Goal: Task Accomplishment & Management: Use online tool/utility

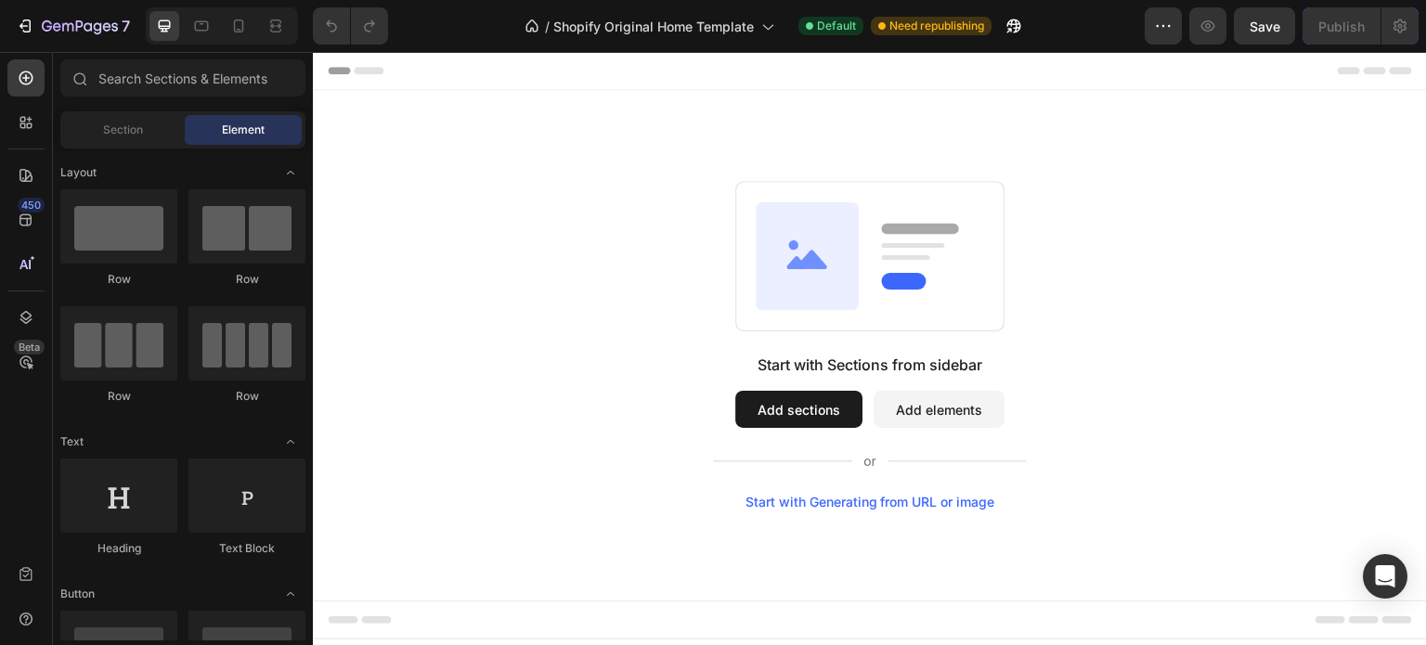
drag, startPoint x: 1426, startPoint y: 196, endPoint x: 1426, endPoint y: 341, distance: 144.9
click at [1426, 341] on div "Start with Sections from sidebar Add sections Add elements Start with Generatin…" at bounding box center [870, 345] width 1114 height 511
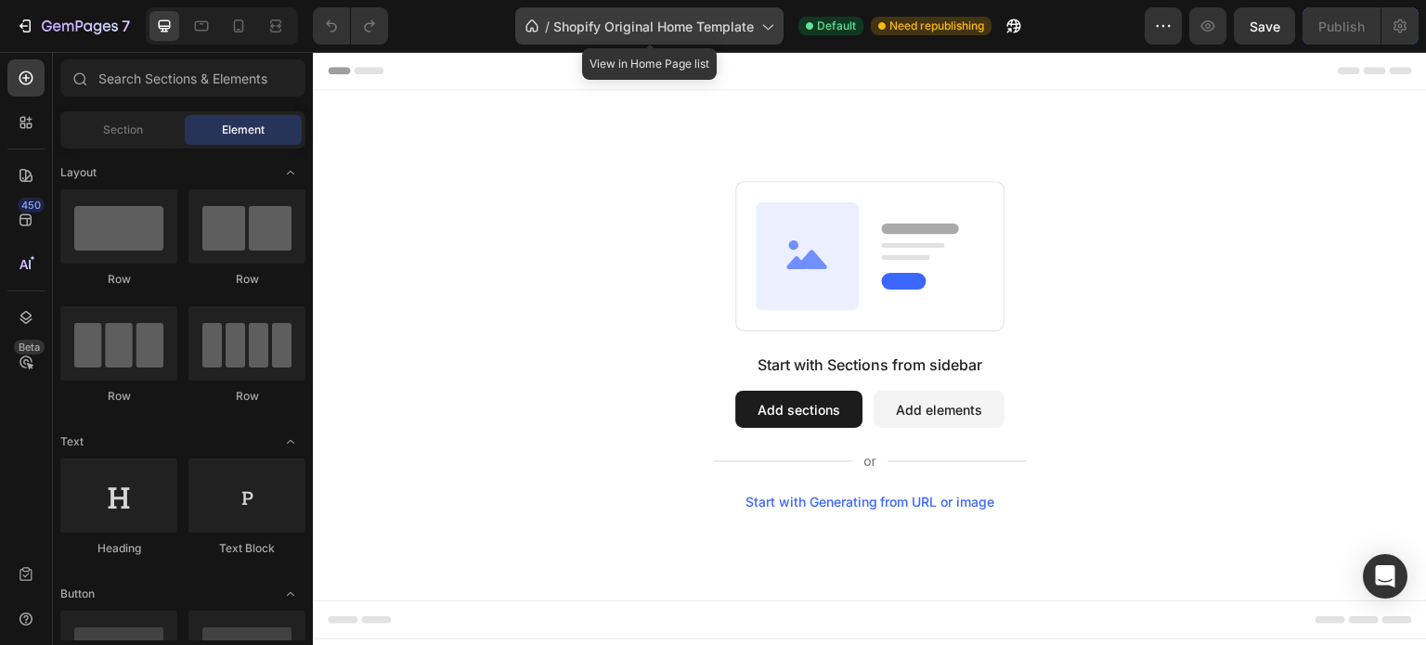
click at [764, 29] on icon at bounding box center [767, 26] width 19 height 19
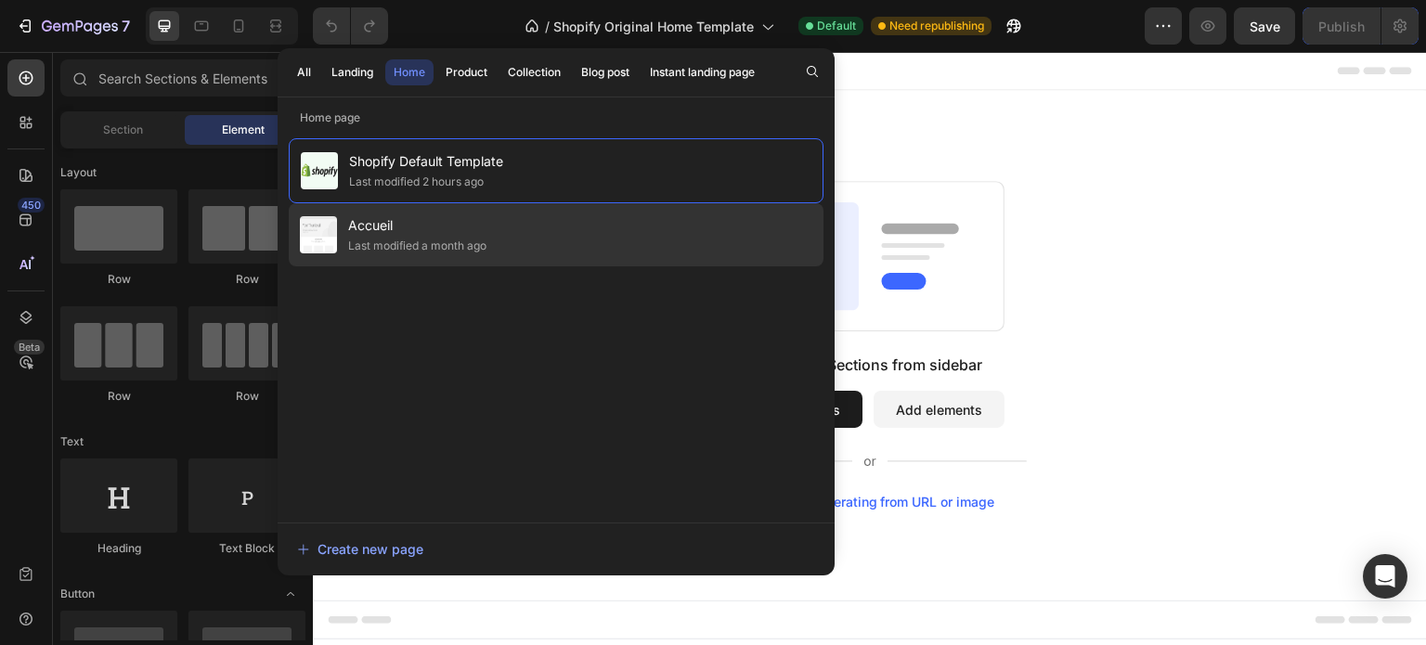
click at [449, 252] on div "Last modified a month ago" at bounding box center [417, 246] width 138 height 19
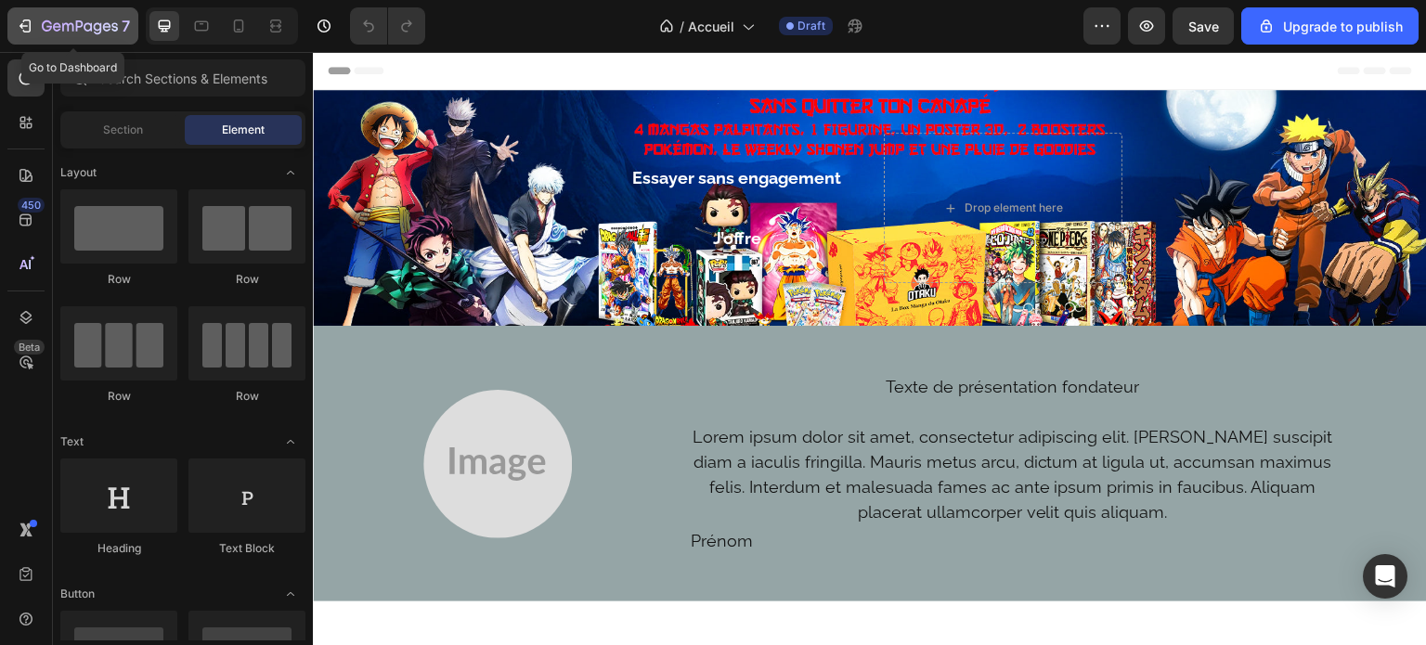
click at [33, 24] on icon "button" at bounding box center [25, 26] width 19 height 19
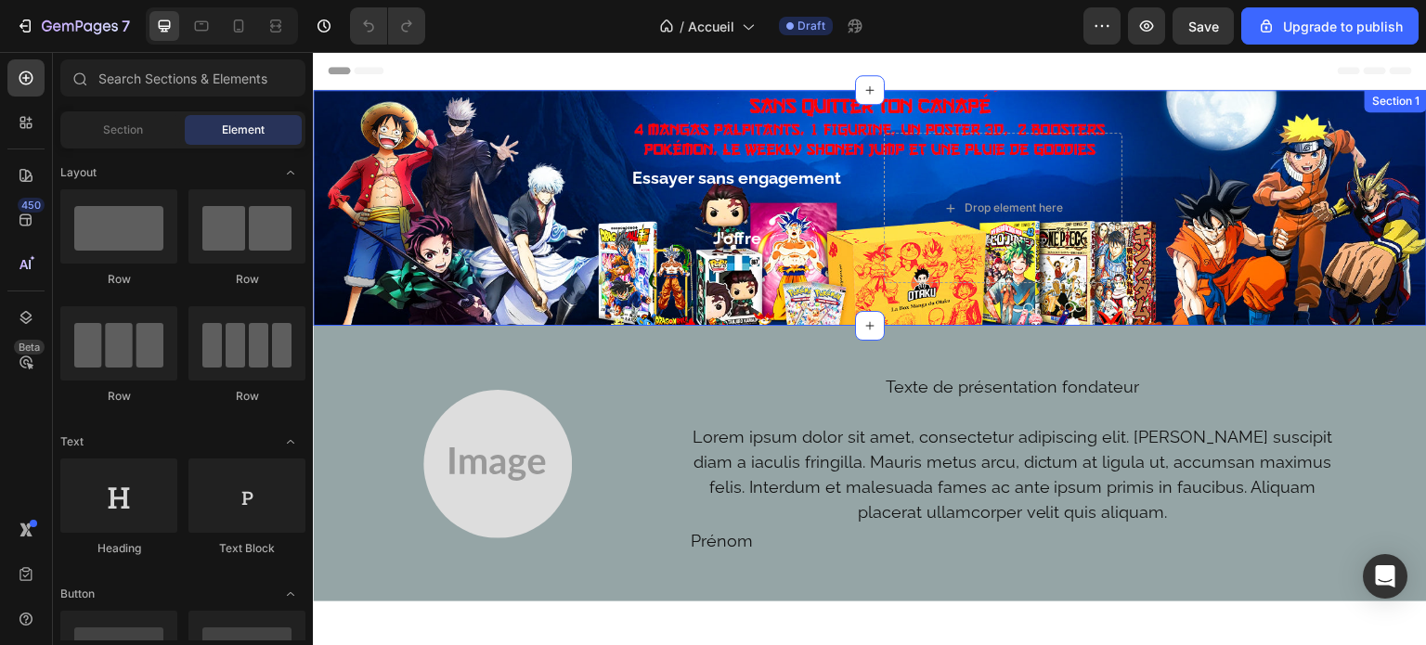
click at [504, 134] on div "Essayer sans engagement Button J’offre Button Row Drop element here Row" at bounding box center [870, 208] width 1114 height 176
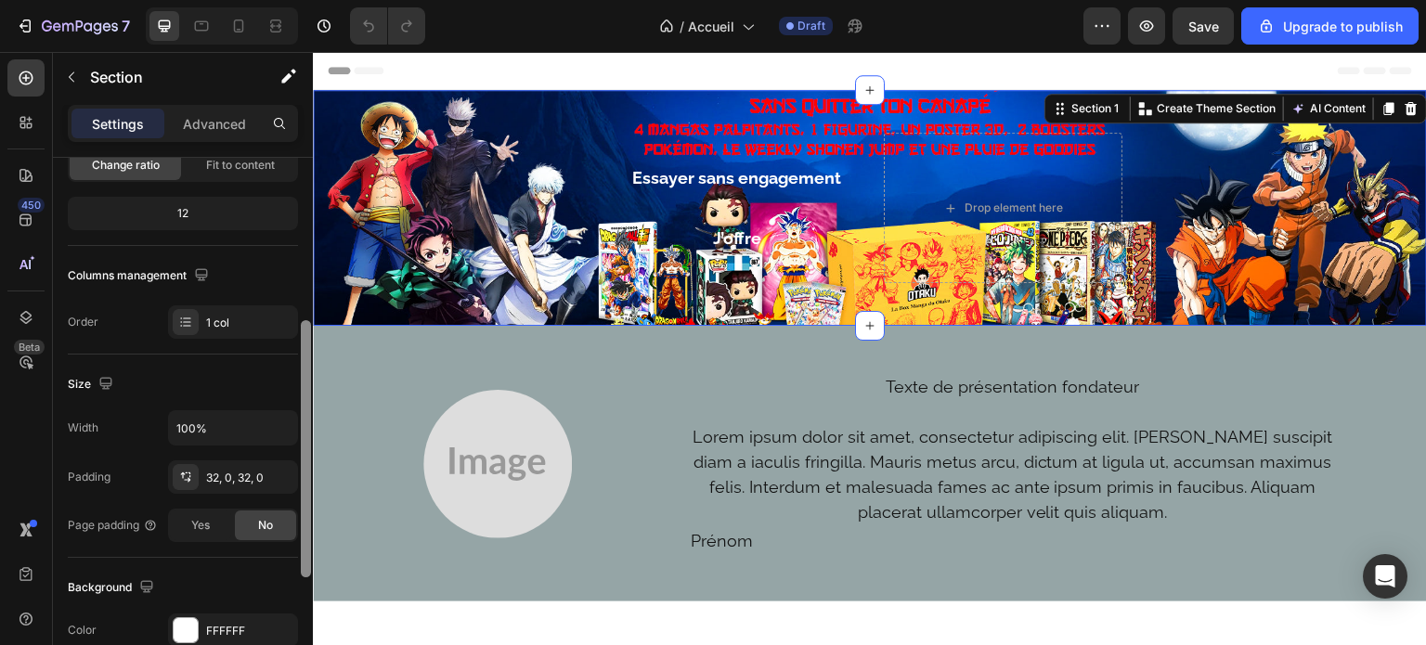
scroll to position [250, 0]
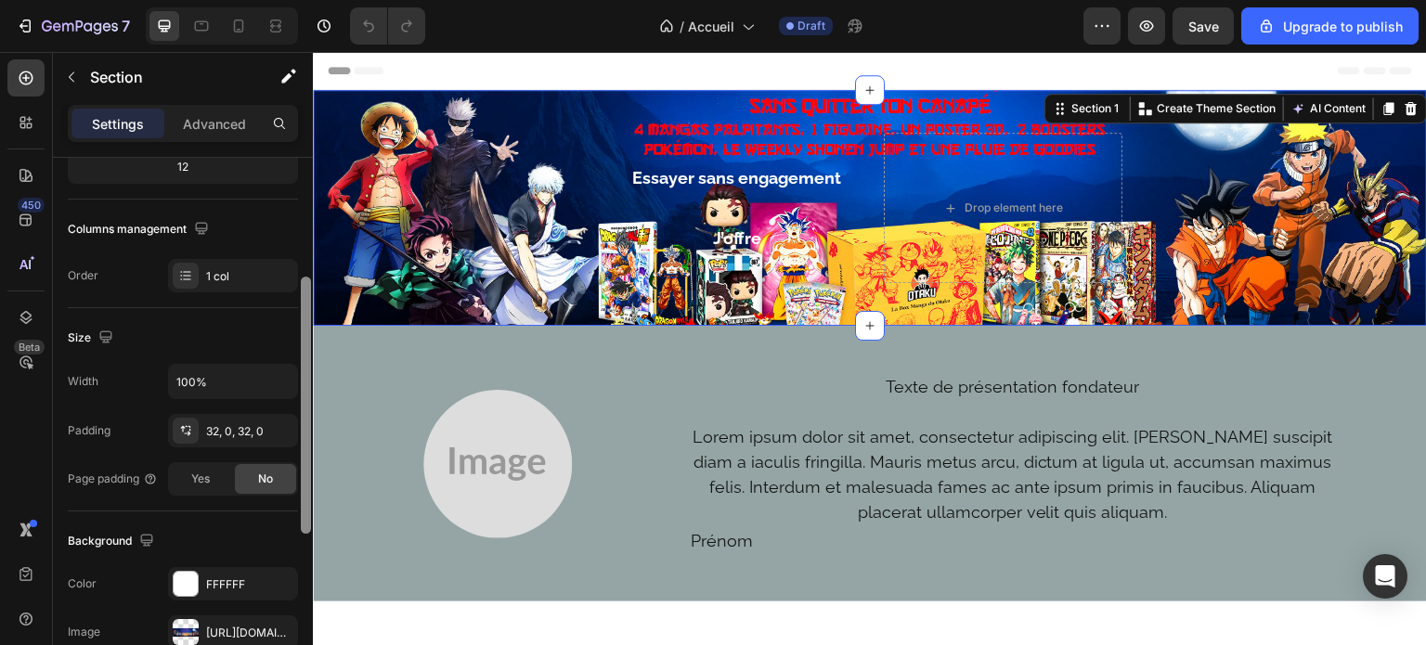
drag, startPoint x: 308, startPoint y: 192, endPoint x: 308, endPoint y: 312, distance: 119.8
click at [308, 312] on div at bounding box center [306, 405] width 10 height 257
click at [277, 426] on icon "button" at bounding box center [278, 429] width 7 height 7
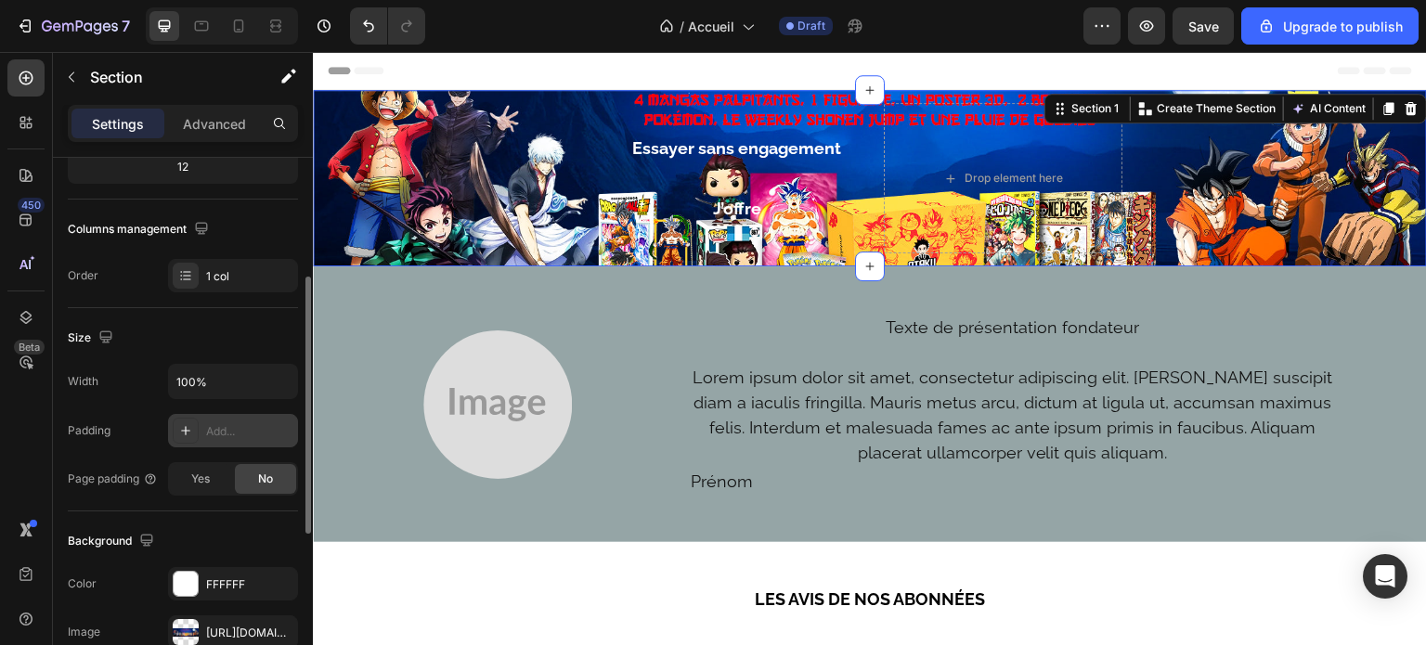
click at [245, 427] on div "Add..." at bounding box center [249, 431] width 87 height 17
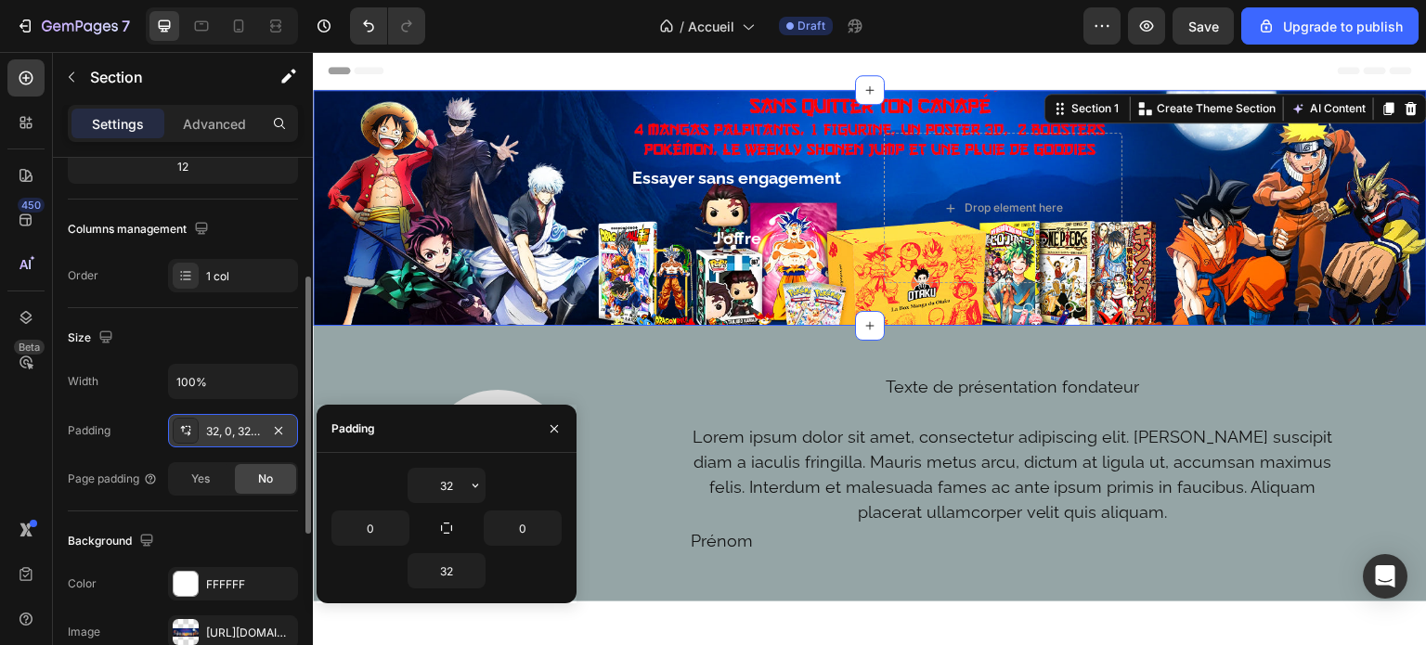
click at [231, 426] on div "32, 0, 32, 0" at bounding box center [233, 431] width 54 height 17
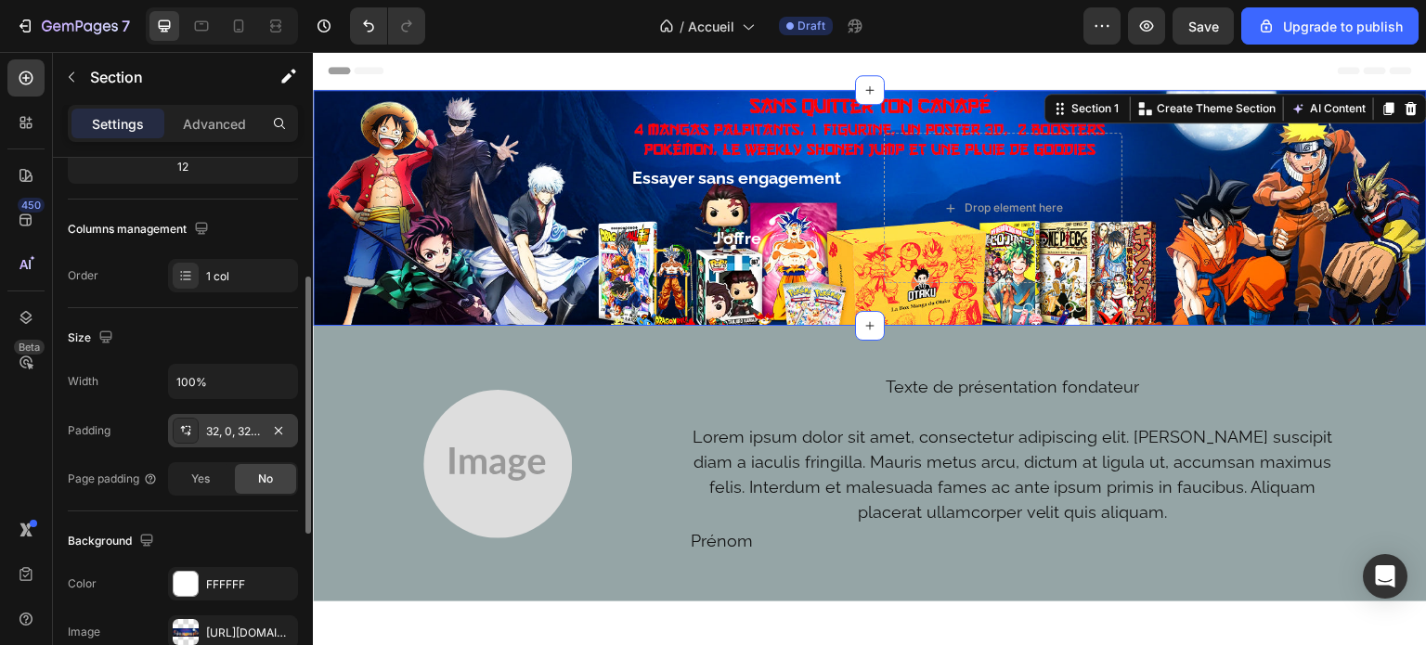
click at [231, 426] on div "32, 0, 32, 0" at bounding box center [233, 431] width 54 height 17
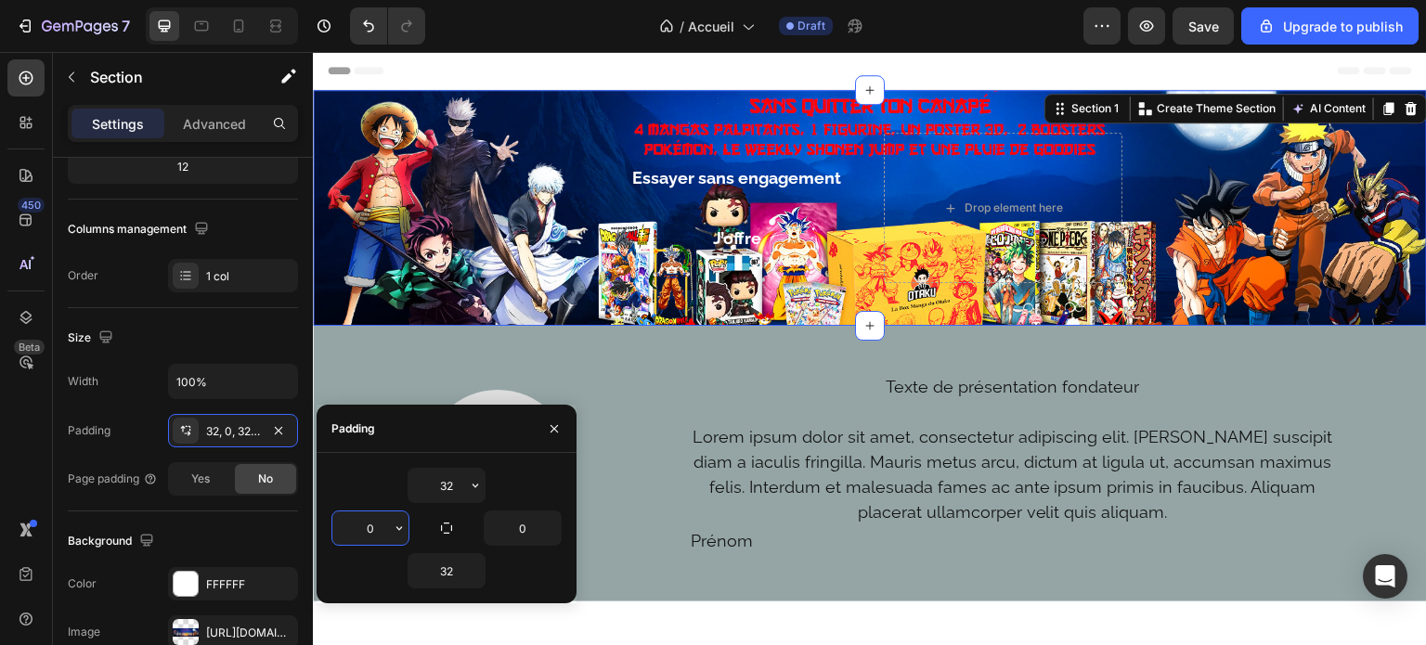
click at [376, 519] on input "0" at bounding box center [370, 528] width 76 height 33
type input "3"
type input "0"
click at [453, 564] on input "32" at bounding box center [447, 570] width 76 height 33
click at [468, 571] on icon "button" at bounding box center [475, 571] width 15 height 15
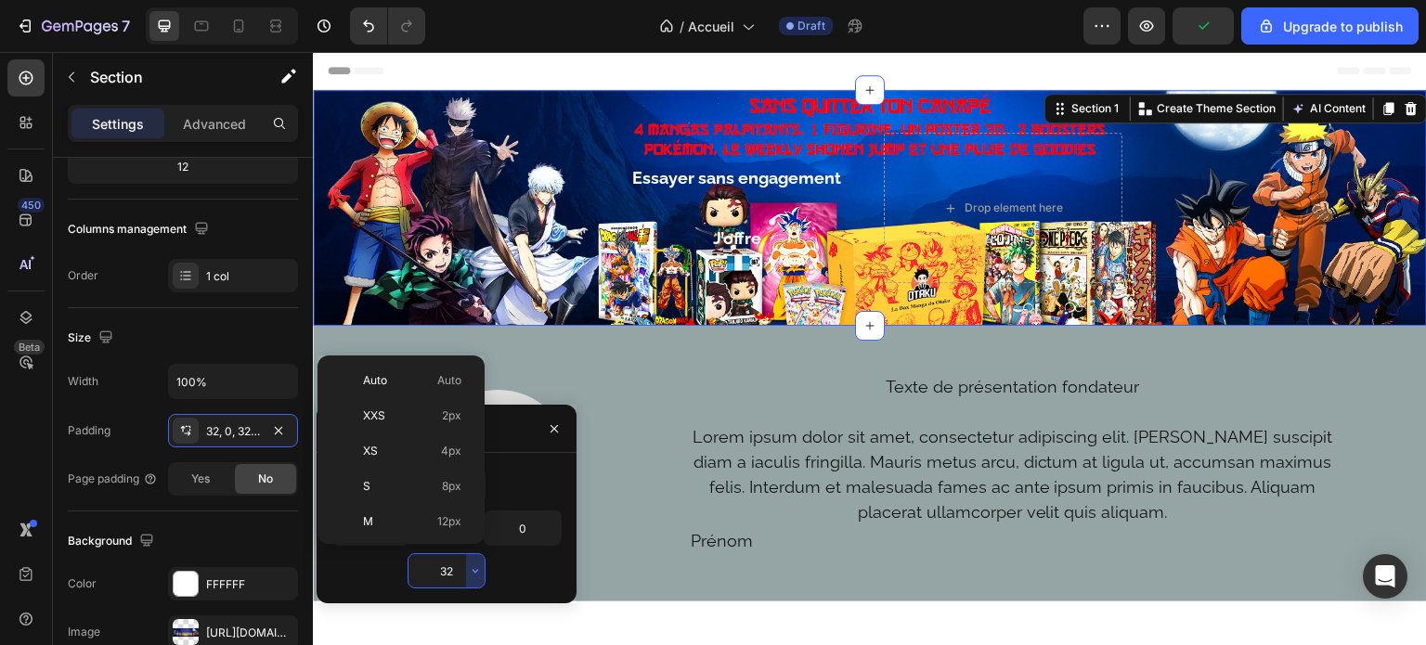
scroll to position [134, 0]
click at [397, 526] on p "3XL 48px" at bounding box center [412, 529] width 98 height 17
type input "48"
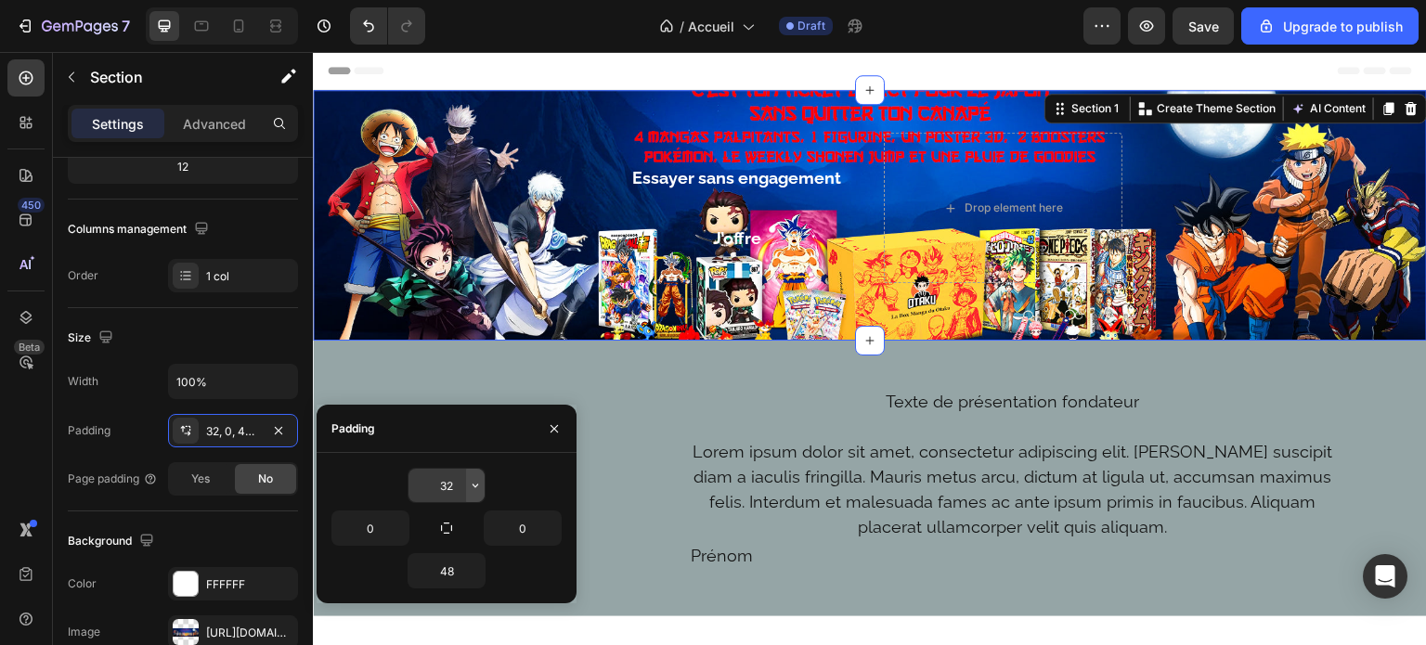
click at [479, 489] on icon "button" at bounding box center [475, 485] width 15 height 15
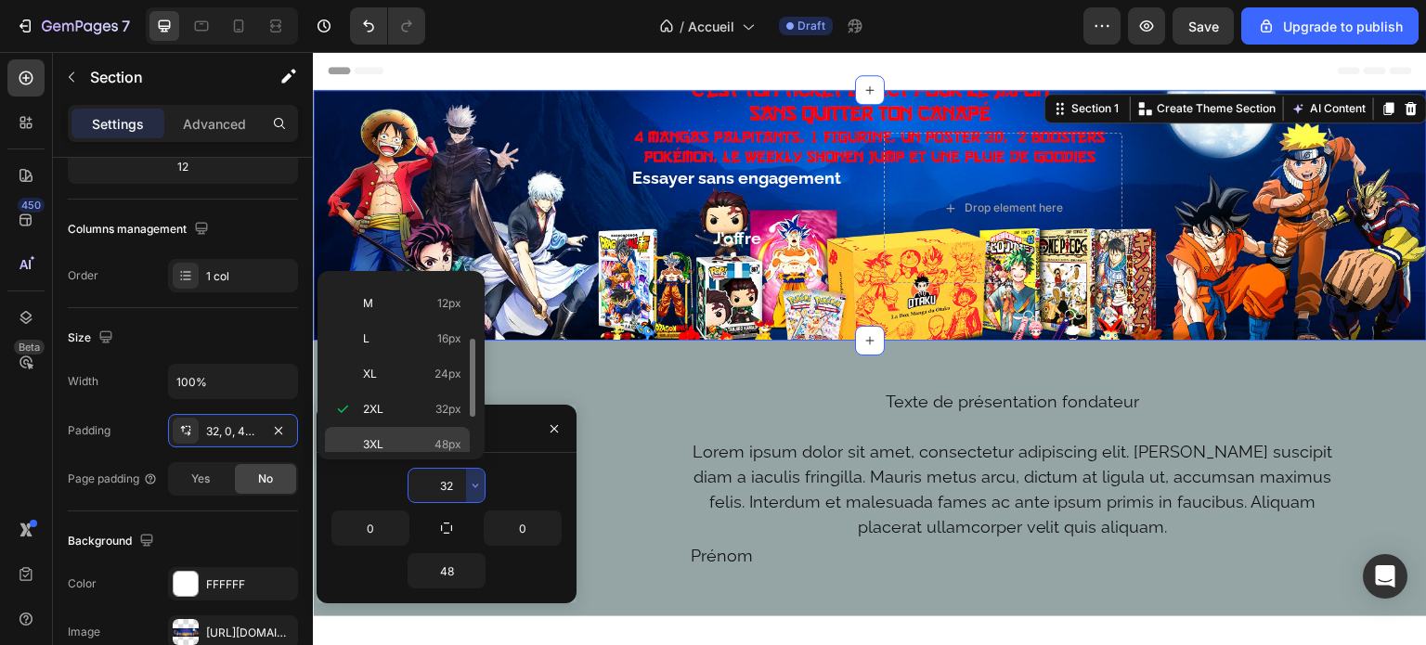
click at [430, 437] on p "3XL 48px" at bounding box center [412, 444] width 98 height 17
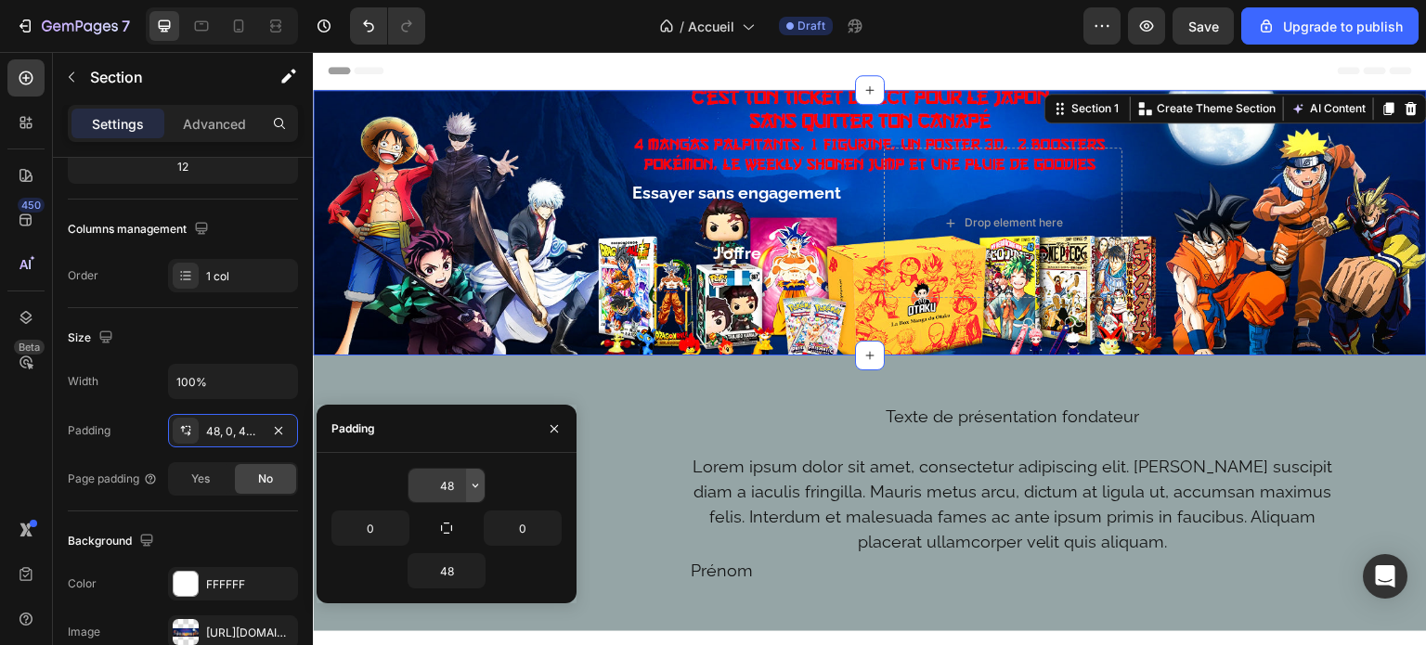
click at [474, 478] on icon "button" at bounding box center [475, 485] width 15 height 15
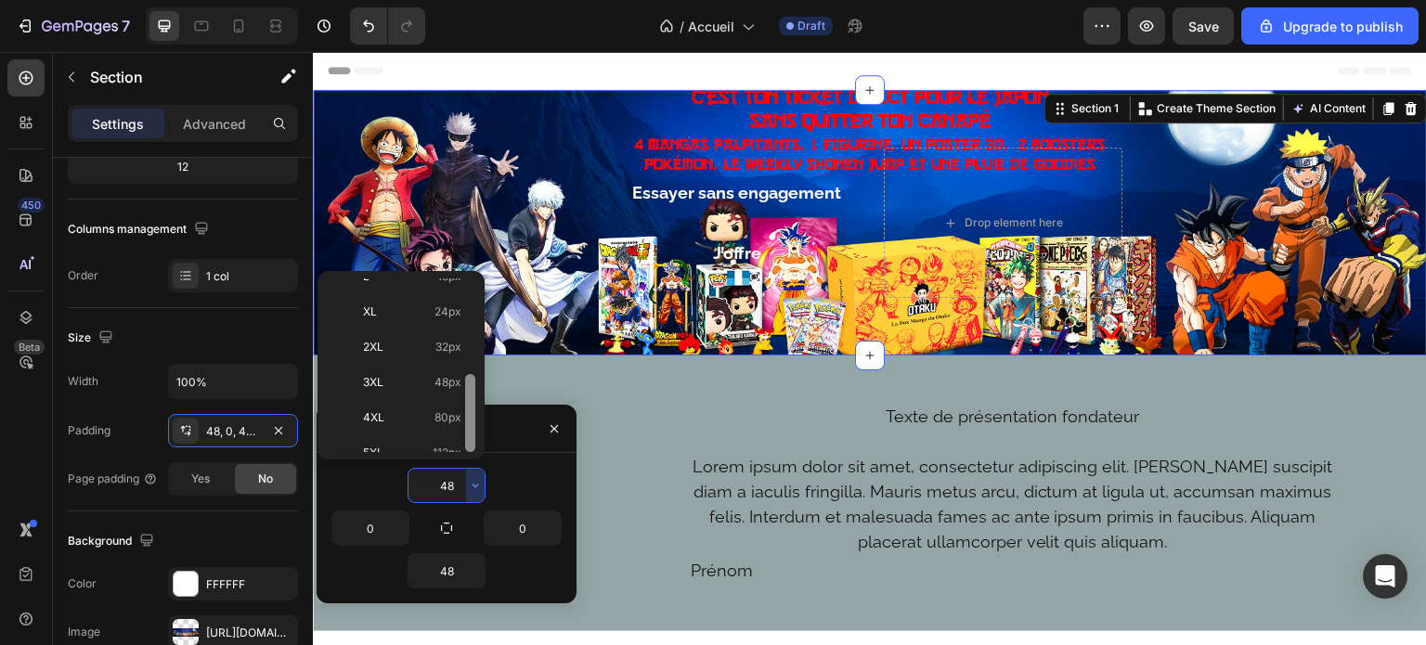
scroll to position [201, 0]
drag, startPoint x: 470, startPoint y: 329, endPoint x: 468, endPoint y: 420, distance: 91.0
click at [468, 420] on div at bounding box center [470, 409] width 10 height 78
click at [429, 416] on p "4XL 80px" at bounding box center [412, 413] width 98 height 17
type input "80"
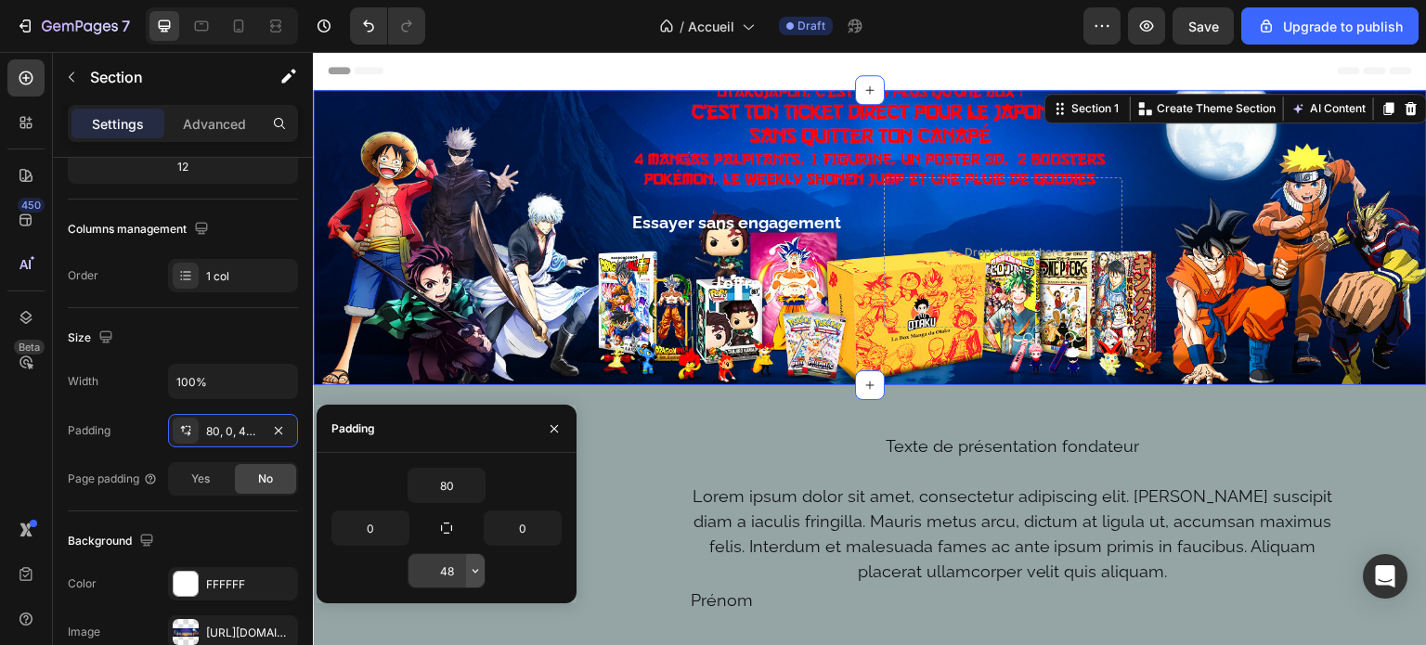
click at [478, 558] on button "button" at bounding box center [475, 570] width 19 height 33
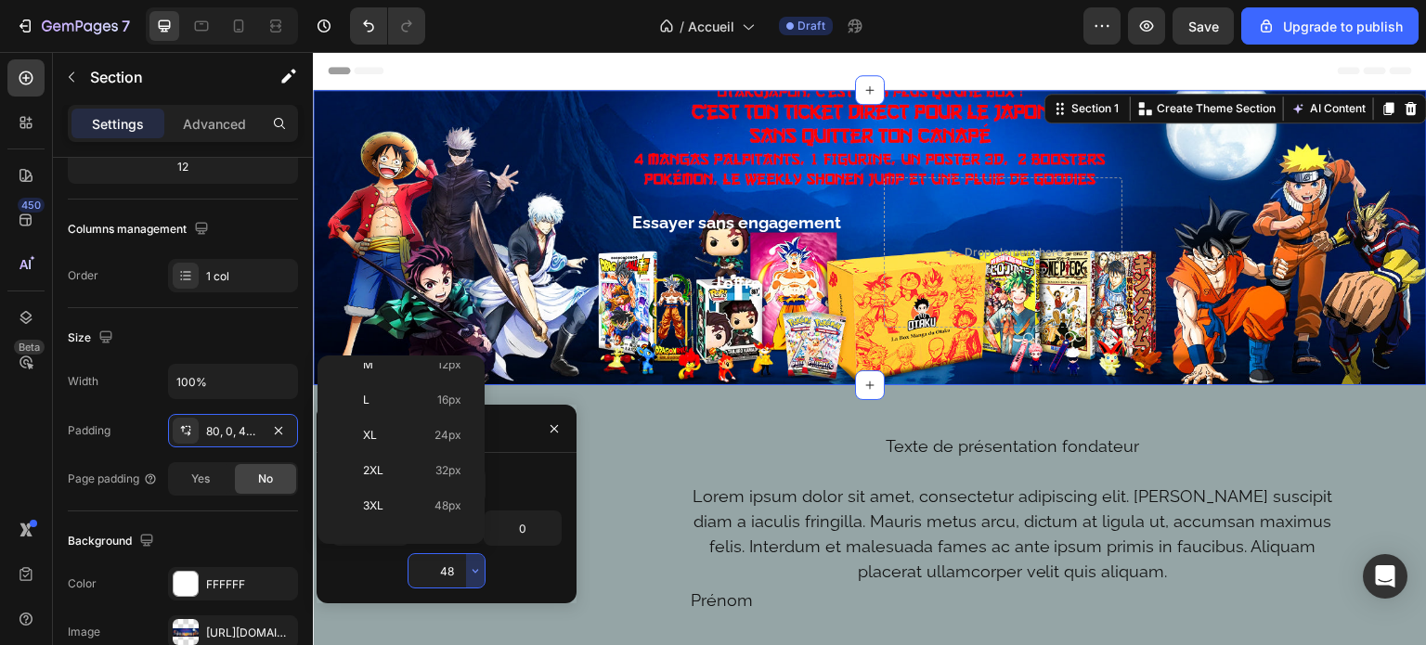
drag, startPoint x: 474, startPoint y: 422, endPoint x: 475, endPoint y: 494, distance: 72.5
click at [475, 284] on div at bounding box center [470, 245] width 10 height 78
click at [420, 521] on div "4XL 80px" at bounding box center [397, 538] width 145 height 35
type input "80"
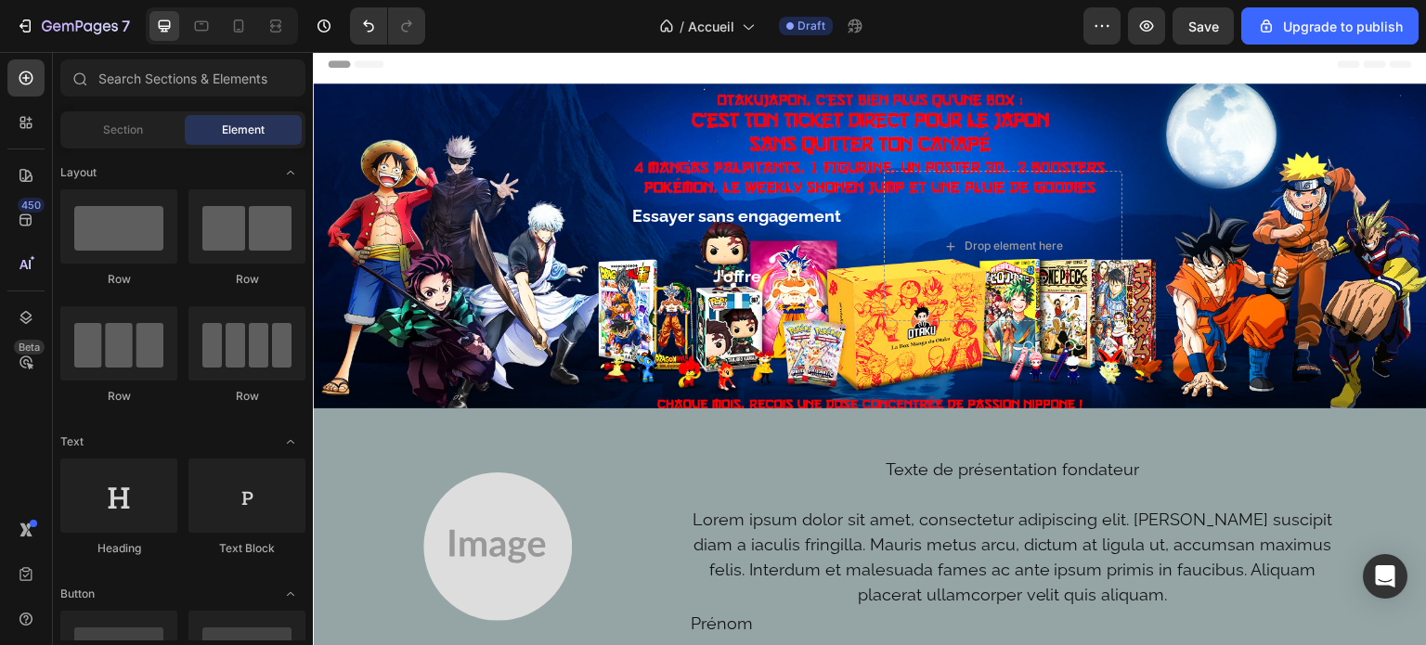
scroll to position [0, 0]
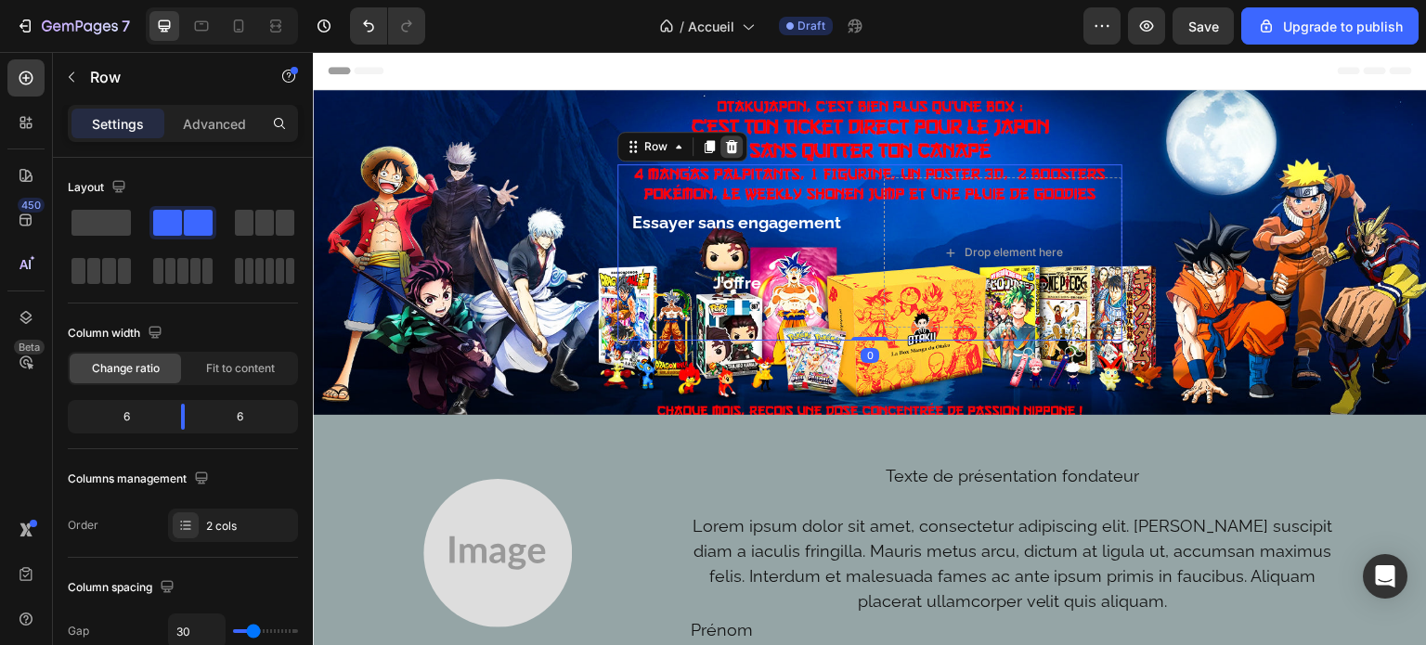
click at [726, 142] on icon at bounding box center [732, 146] width 12 height 13
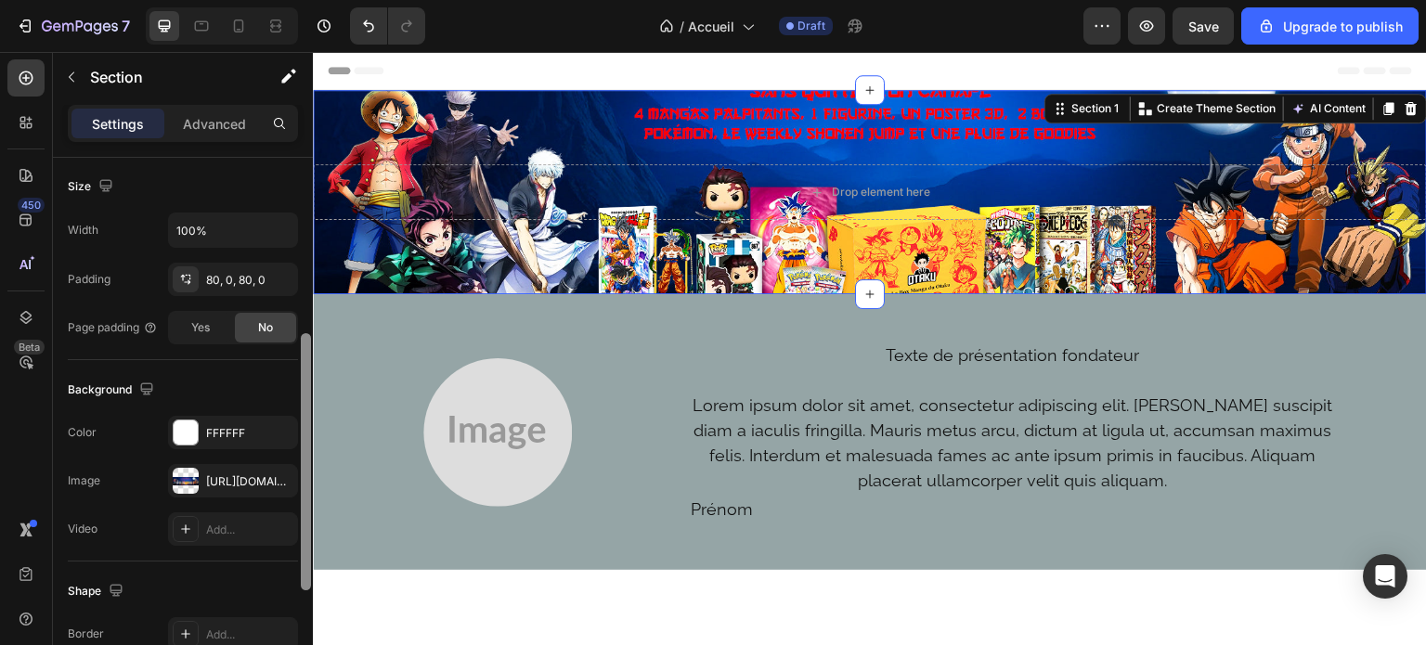
drag, startPoint x: 309, startPoint y: 221, endPoint x: 304, endPoint y: 426, distance: 205.3
click at [304, 426] on div at bounding box center [306, 461] width 10 height 257
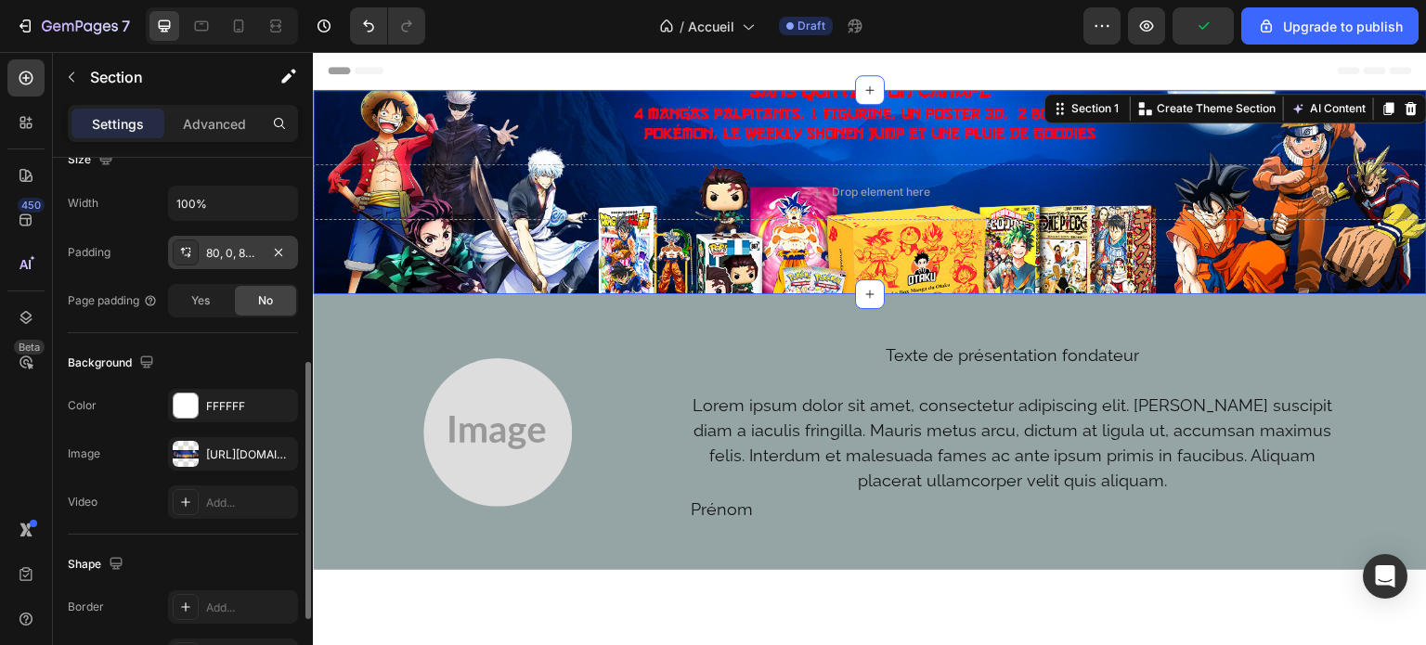
click at [223, 241] on div "80, 0, 80, 0" at bounding box center [233, 252] width 130 height 33
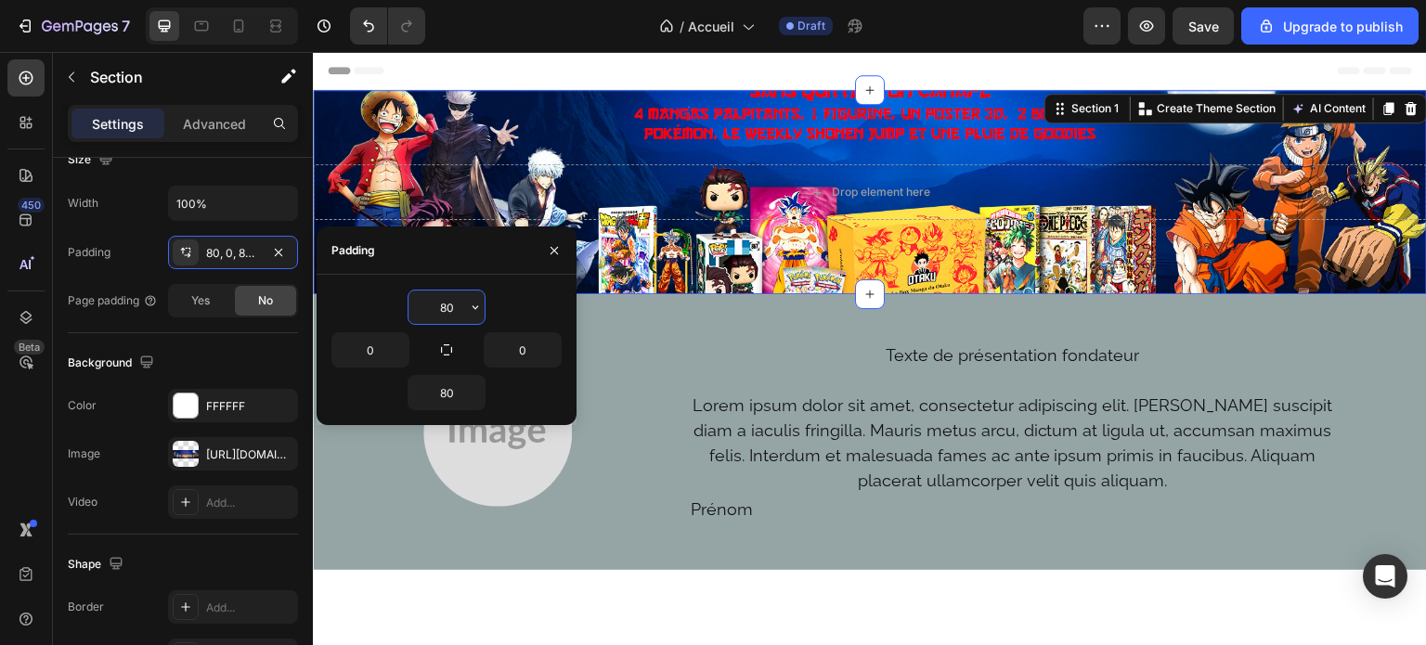
click at [446, 307] on input "80" at bounding box center [447, 307] width 76 height 33
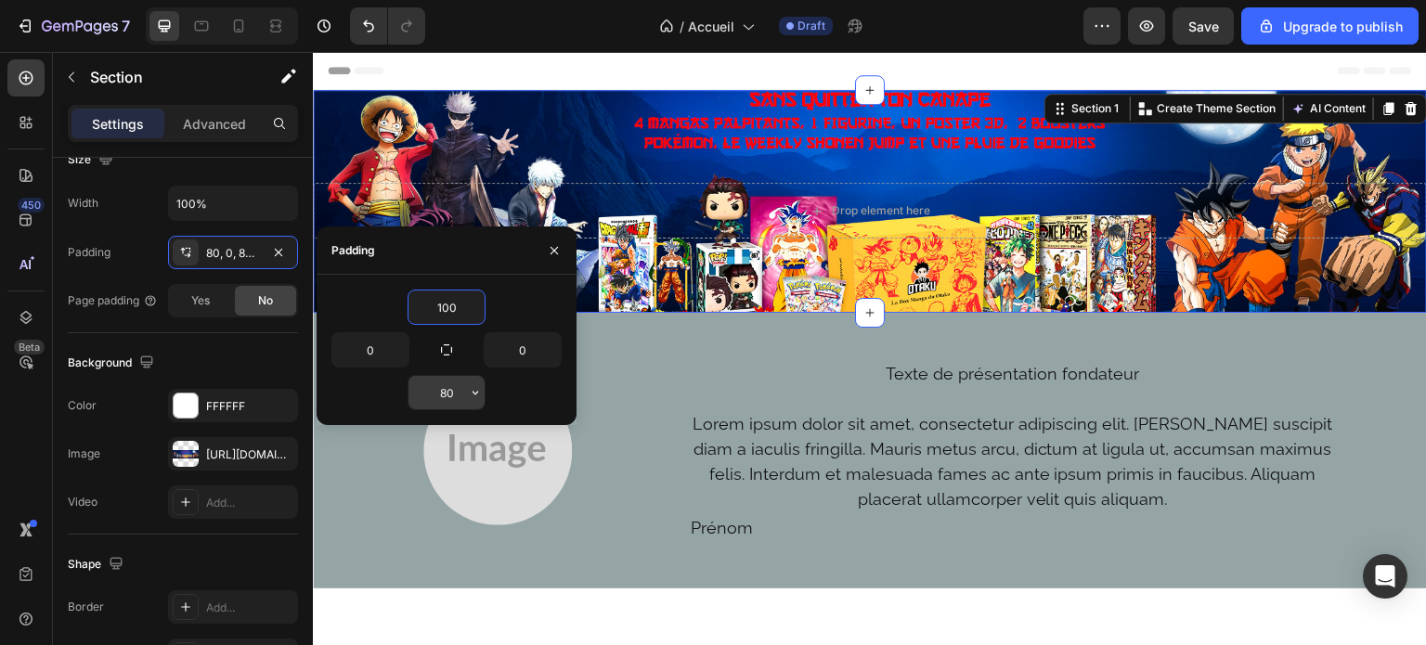
type input "100"
click at [446, 393] on input "80" at bounding box center [447, 392] width 76 height 33
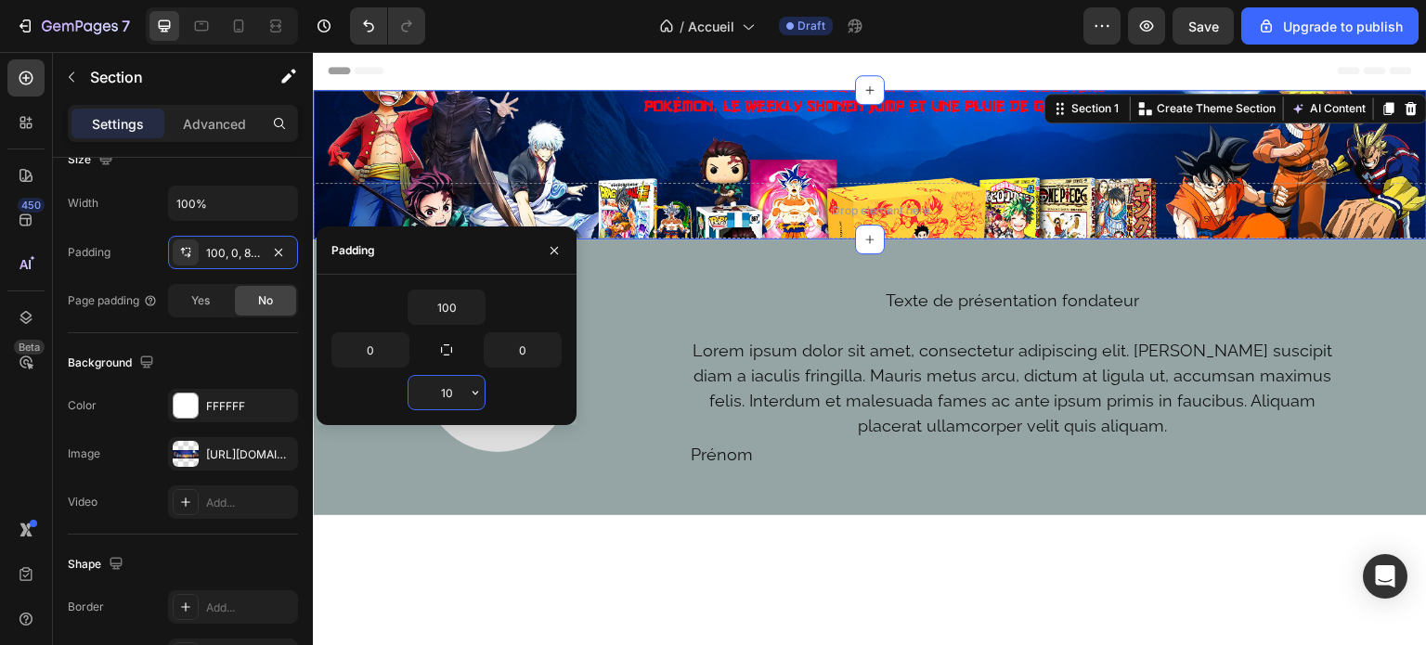
type input "100"
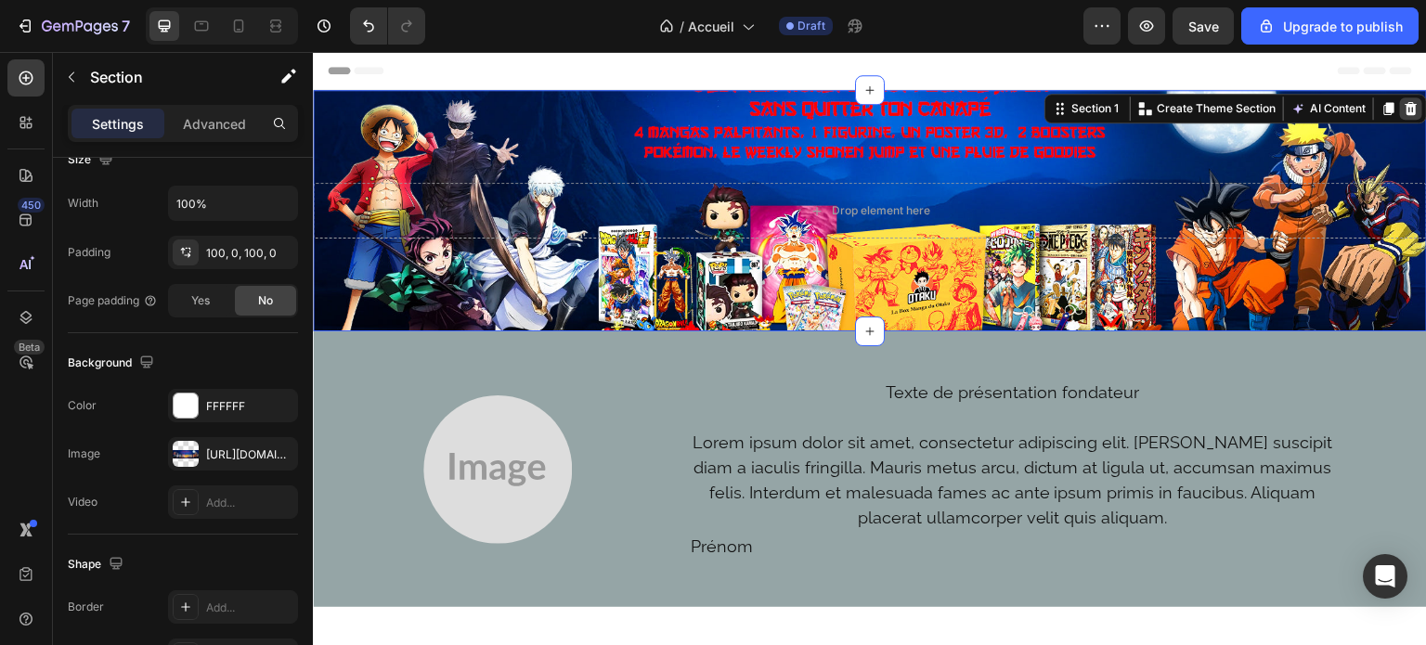
click at [1406, 108] on icon at bounding box center [1412, 108] width 12 height 13
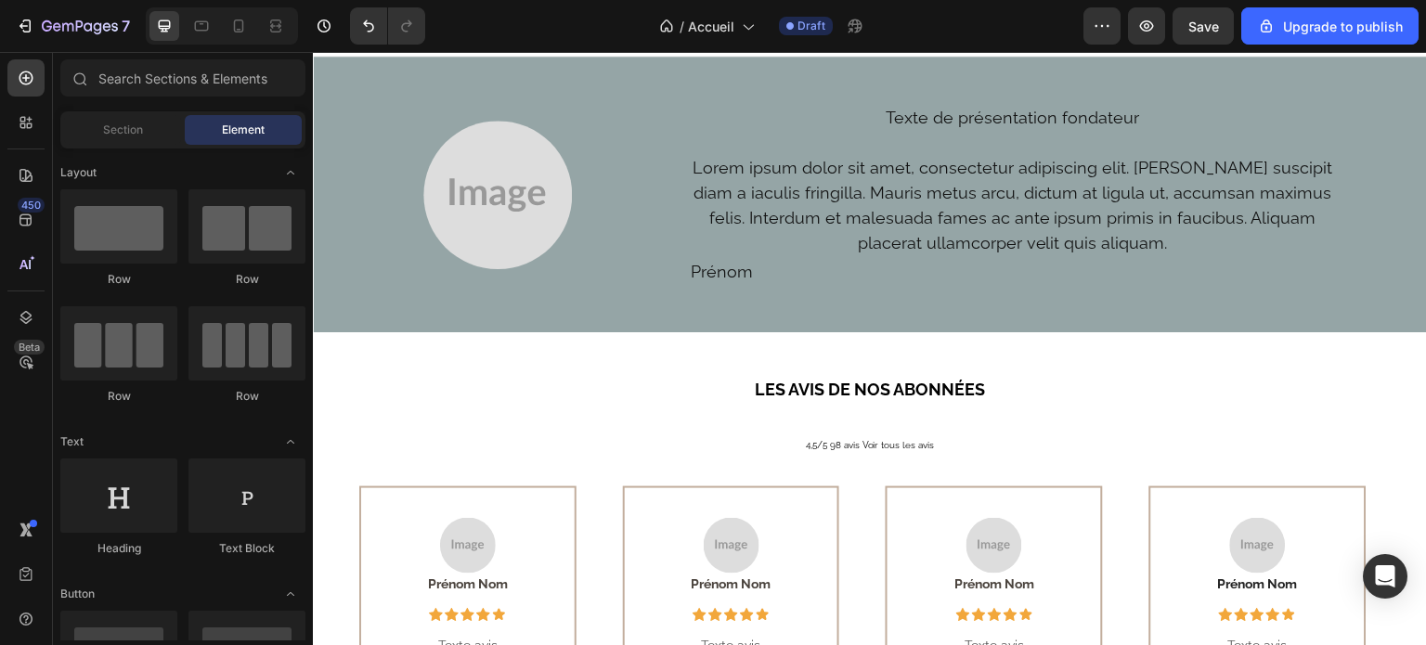
scroll to position [0, 0]
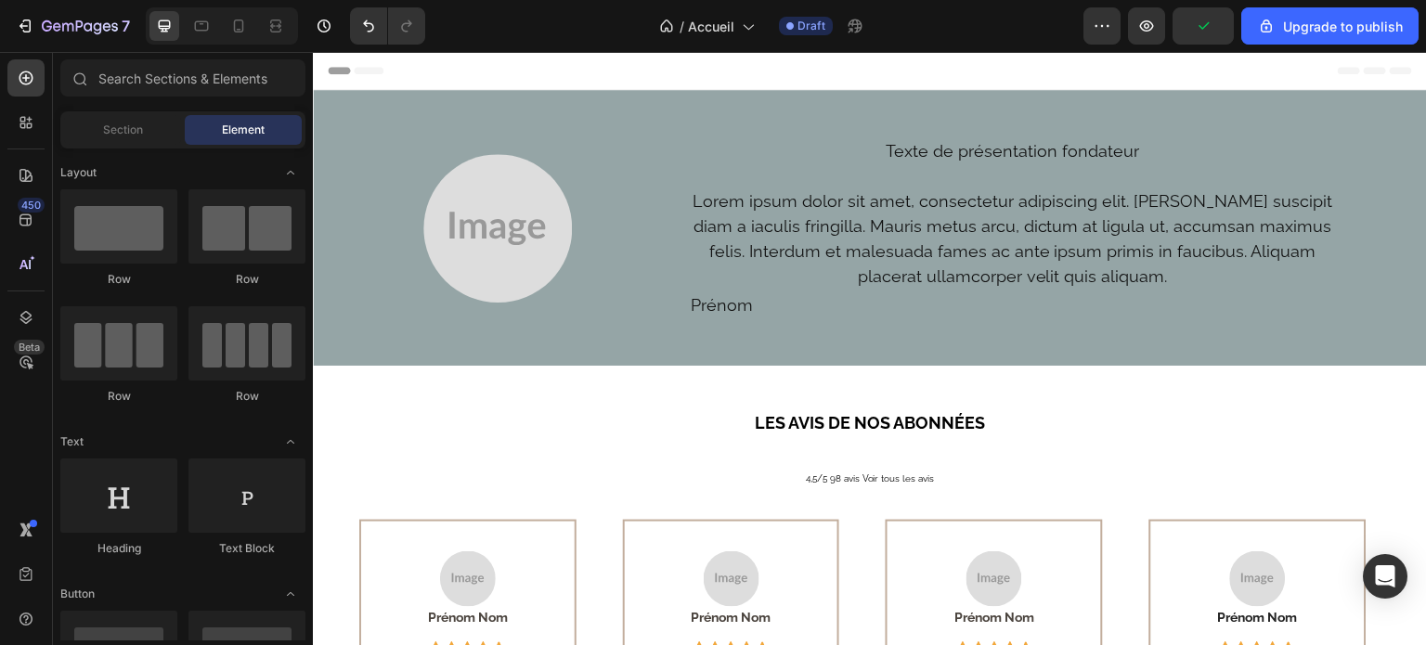
click at [363, 70] on span "Header" at bounding box center [368, 70] width 41 height 19
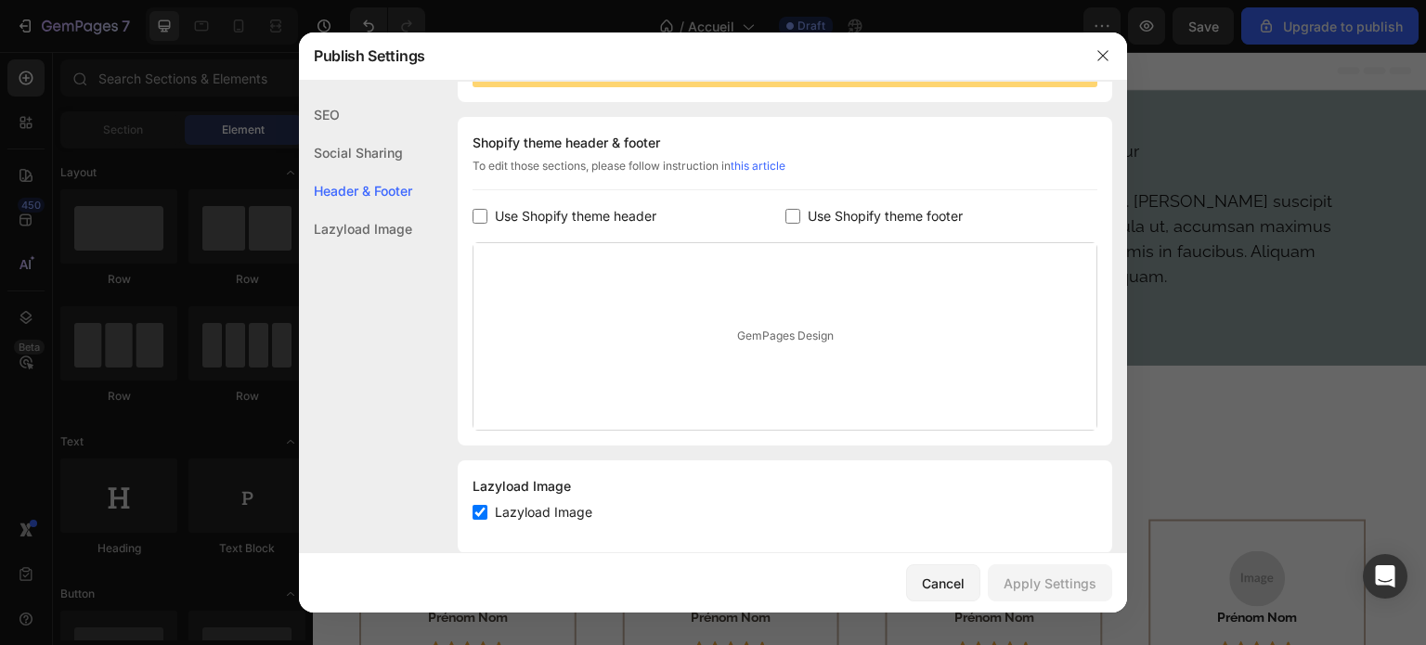
scroll to position [251, 0]
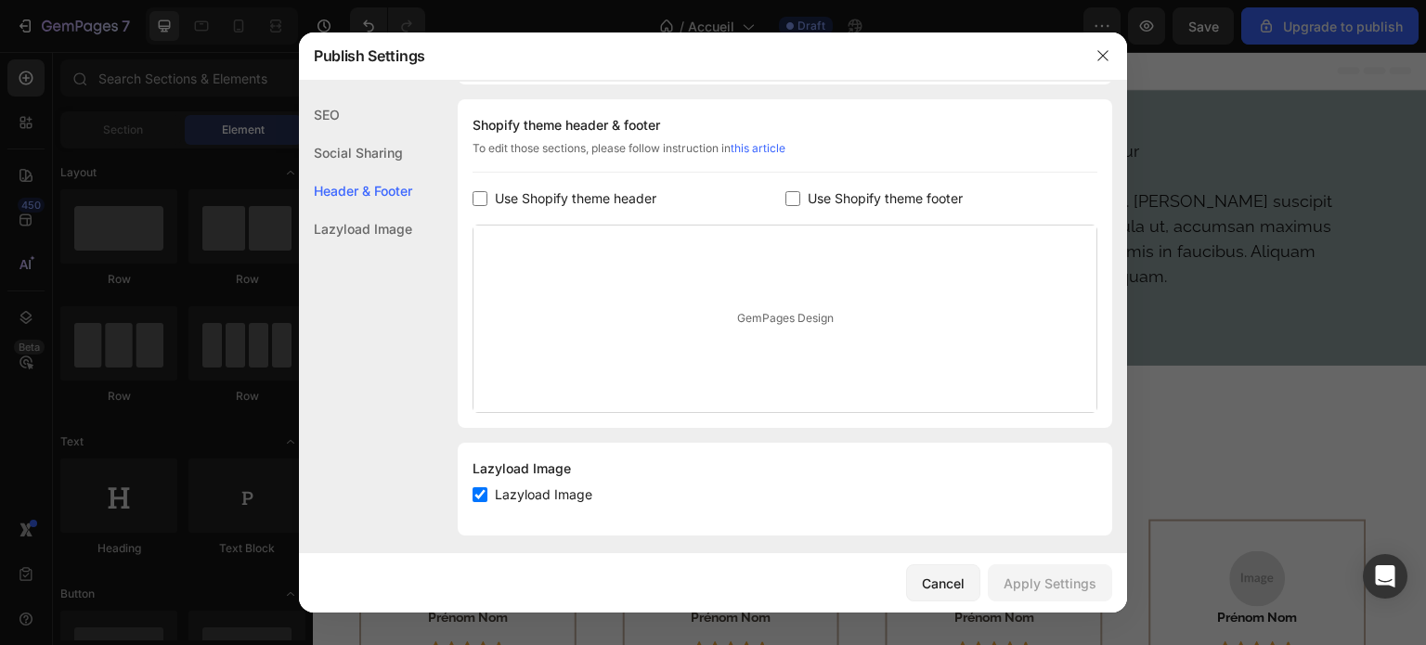
click at [607, 203] on span "Use Shopify theme header" at bounding box center [576, 199] width 162 height 22
checkbox input "true"
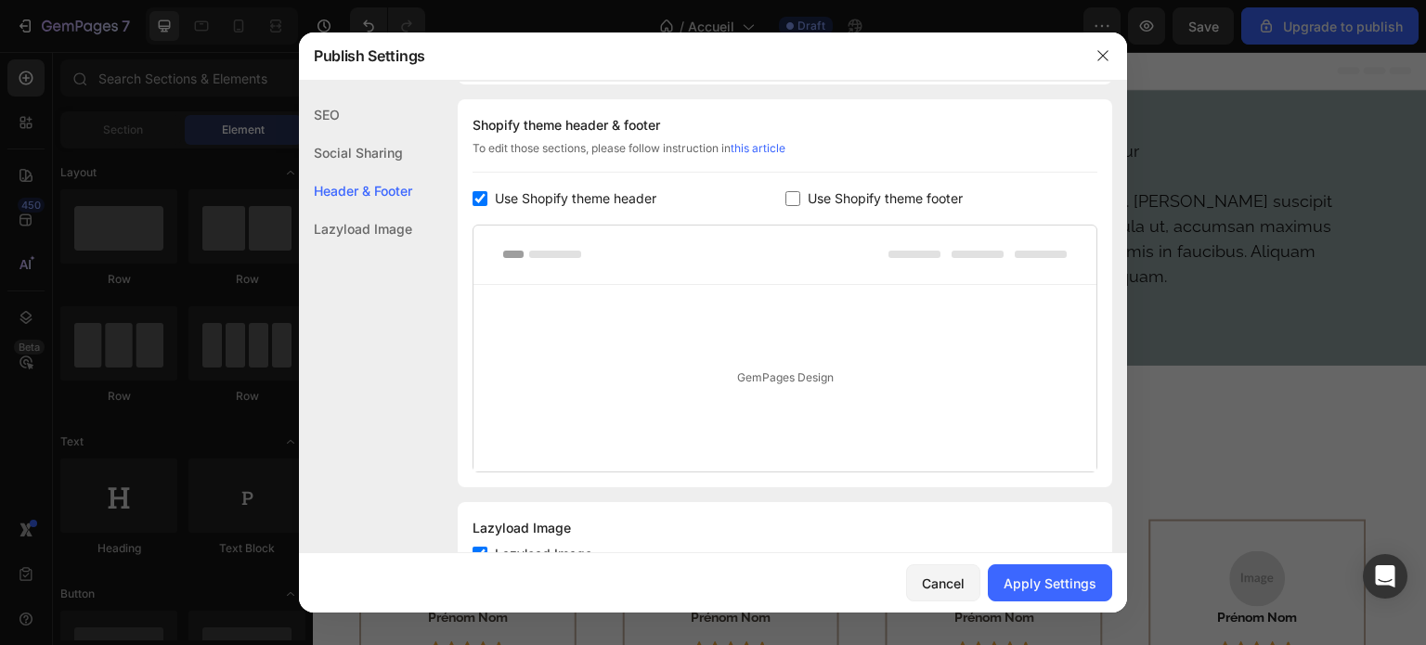
scroll to position [320, 0]
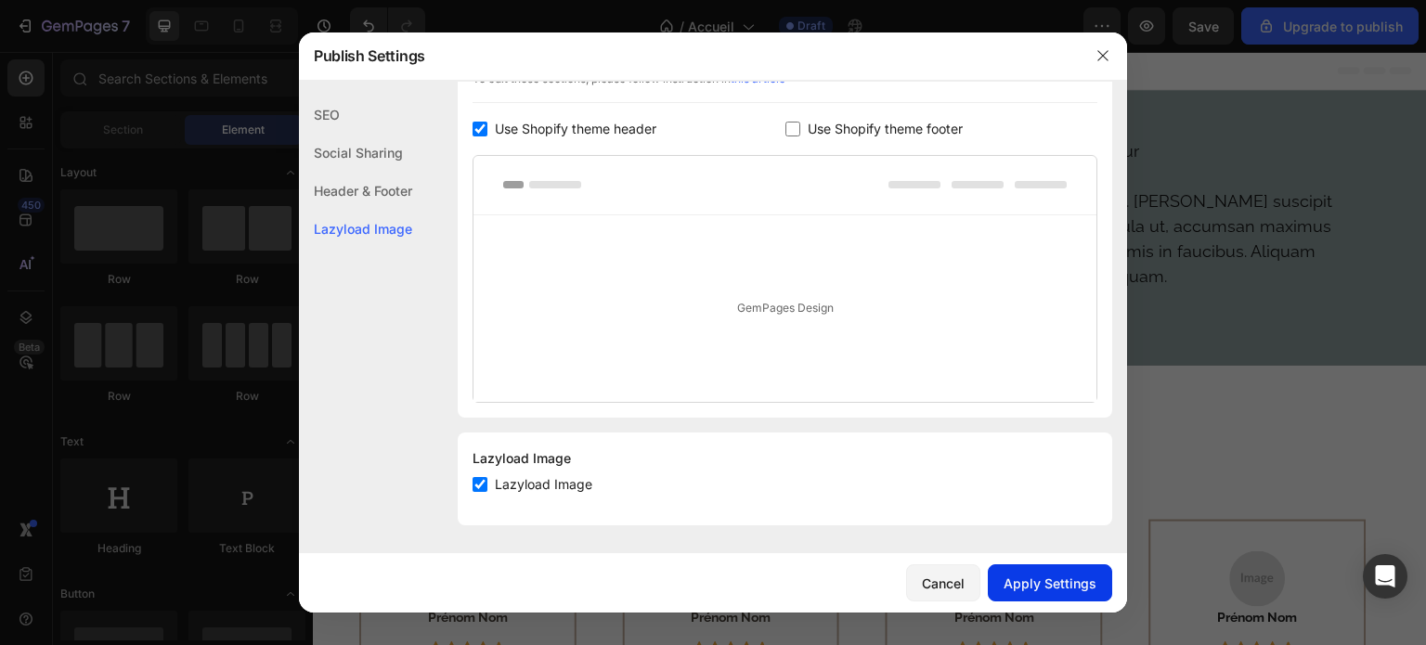
click at [1040, 601] on button "Apply Settings" at bounding box center [1050, 583] width 124 height 37
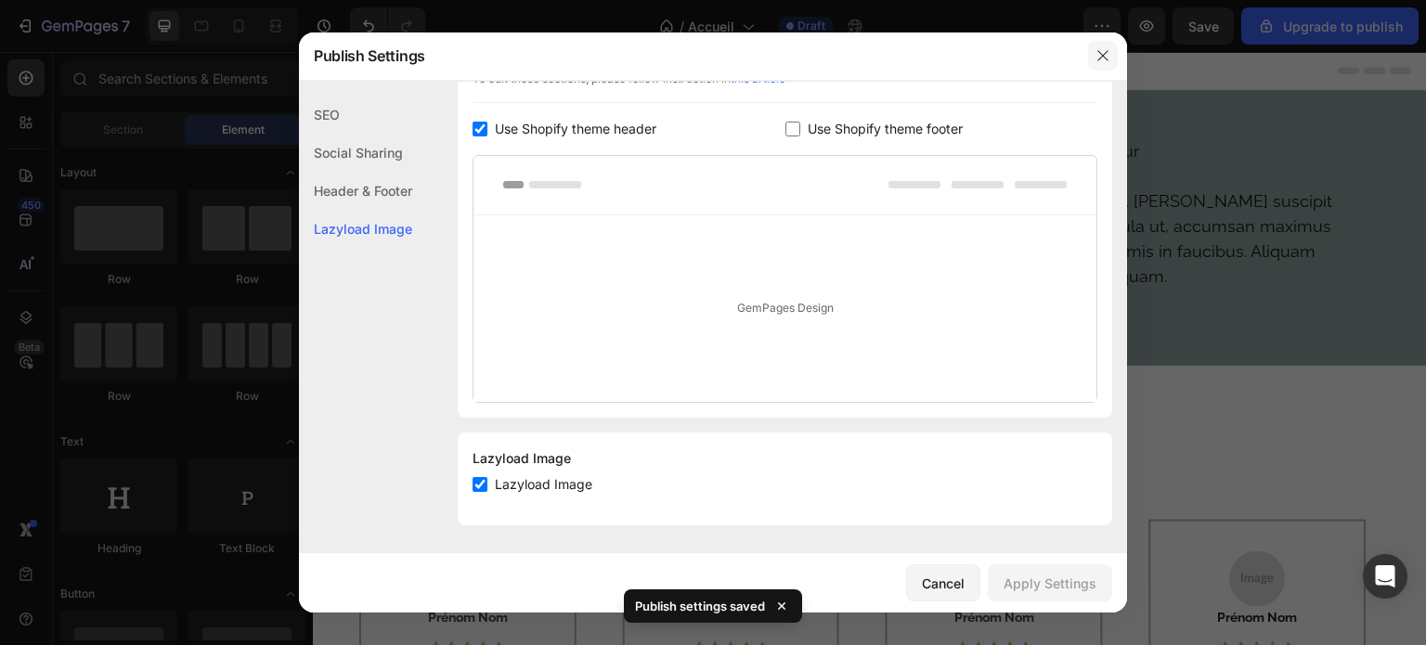
click at [1100, 62] on icon "button" at bounding box center [1103, 55] width 15 height 15
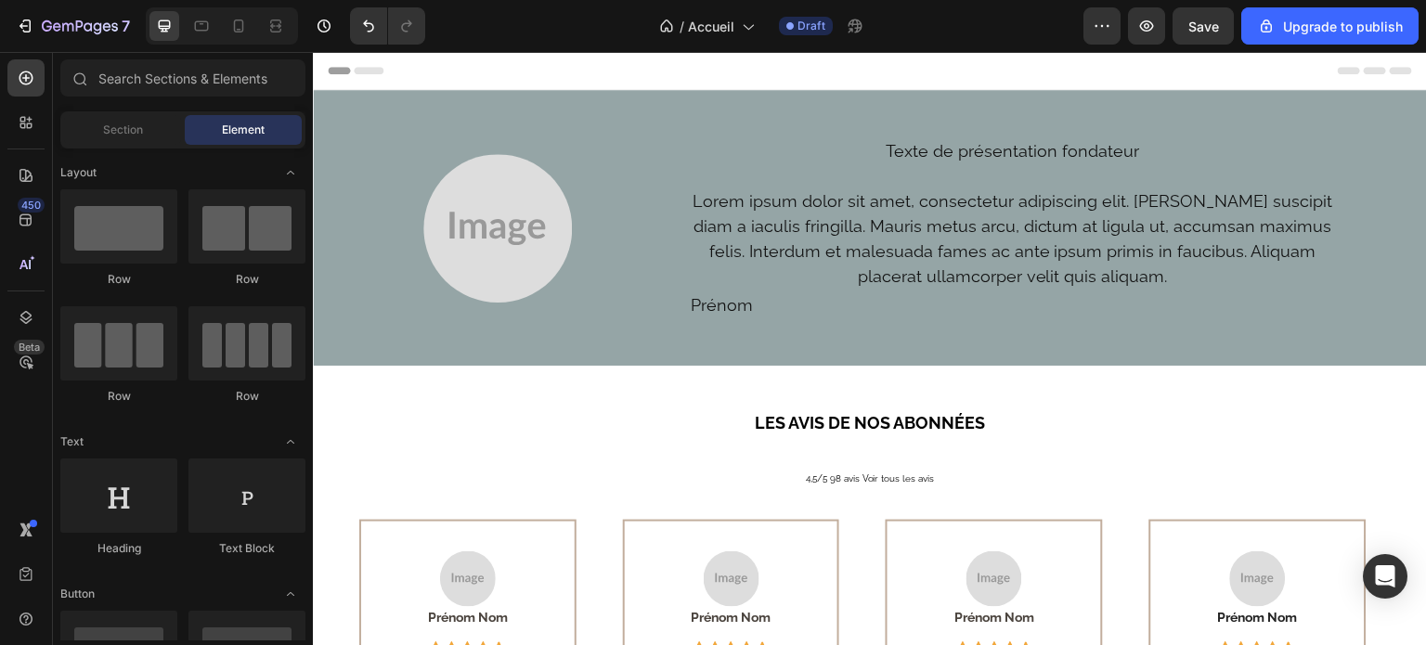
click at [634, 75] on div "Header" at bounding box center [870, 70] width 1085 height 37
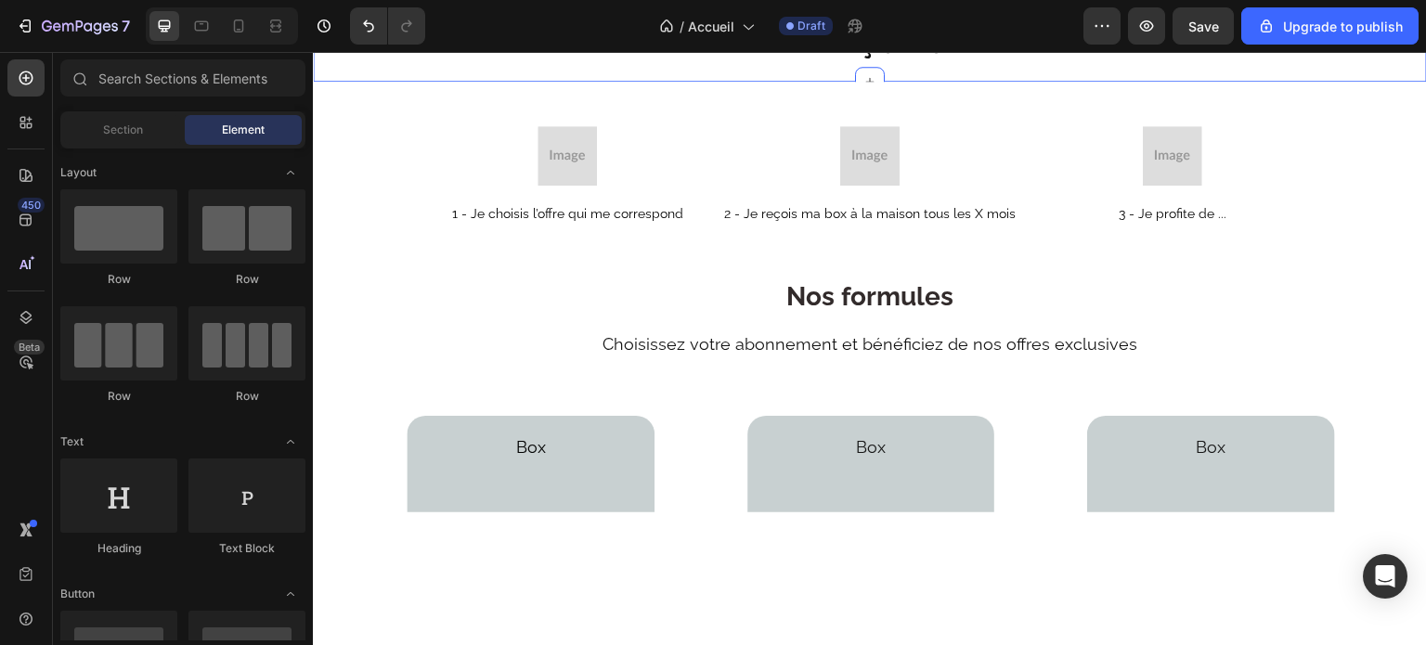
scroll to position [722, 0]
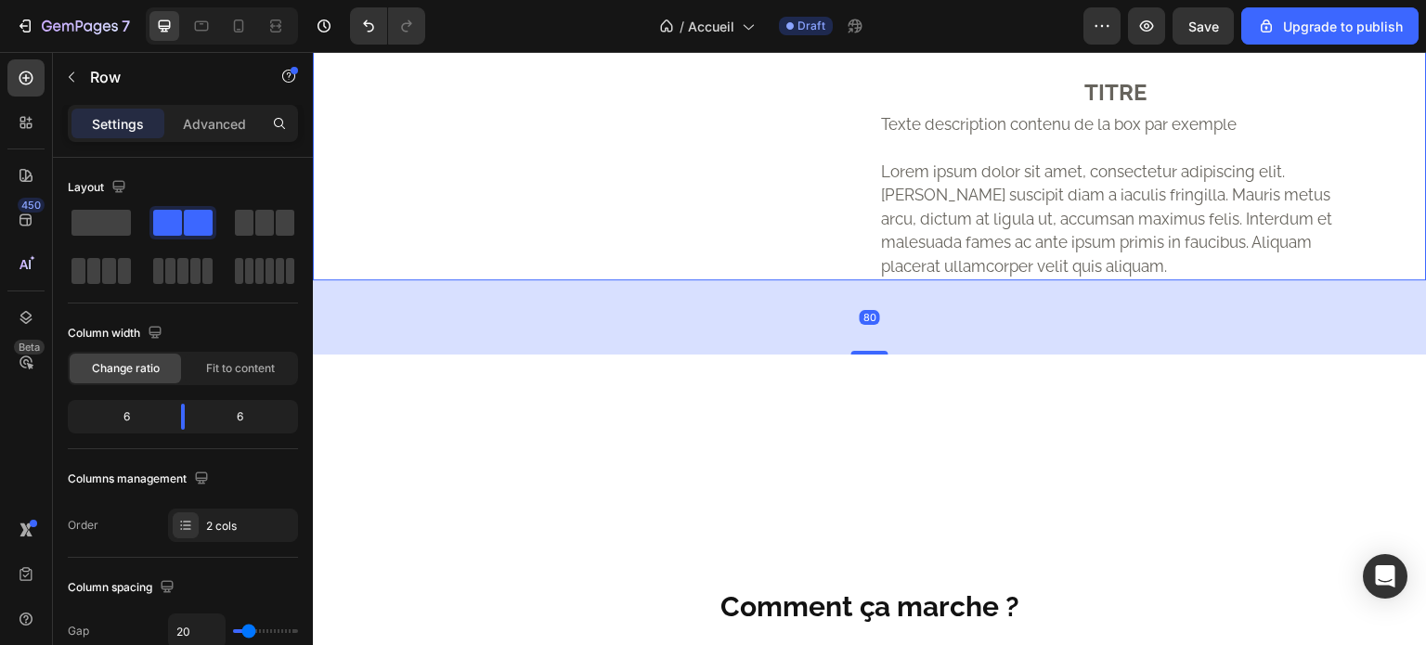
drag, startPoint x: 1426, startPoint y: 269, endPoint x: 1414, endPoint y: 203, distance: 67.0
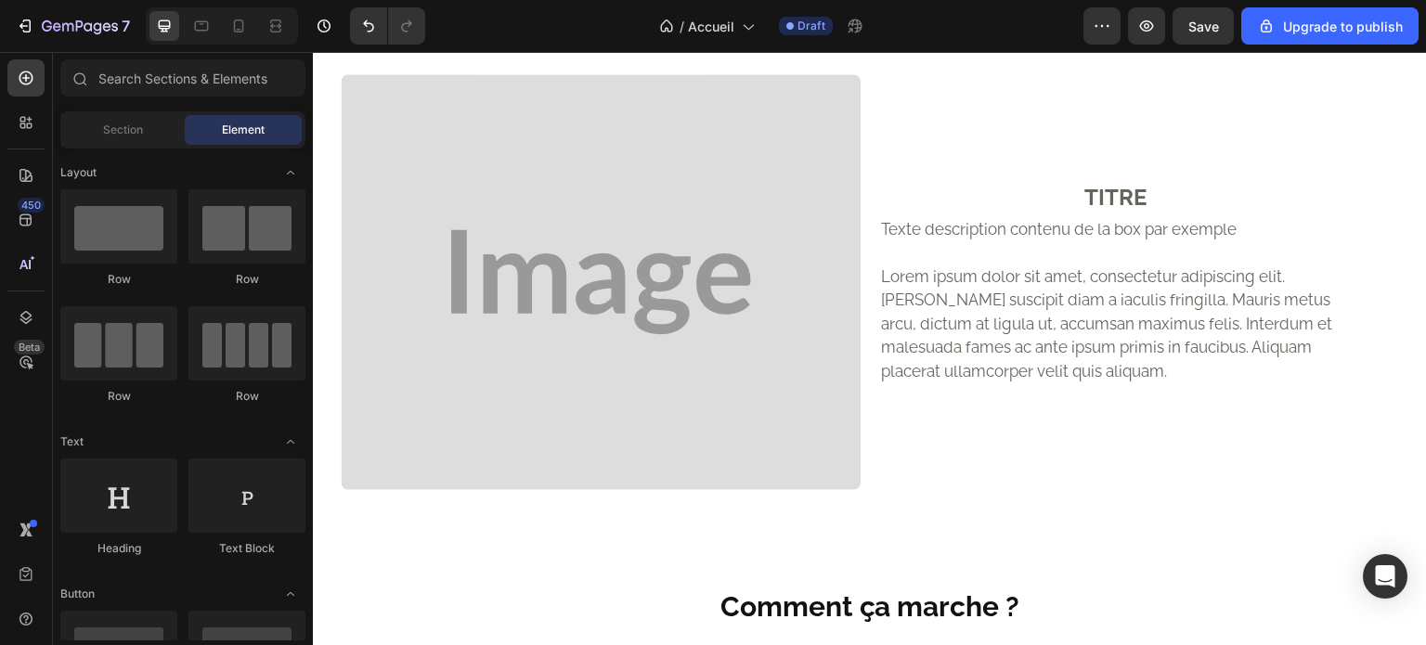
scroll to position [0, 0]
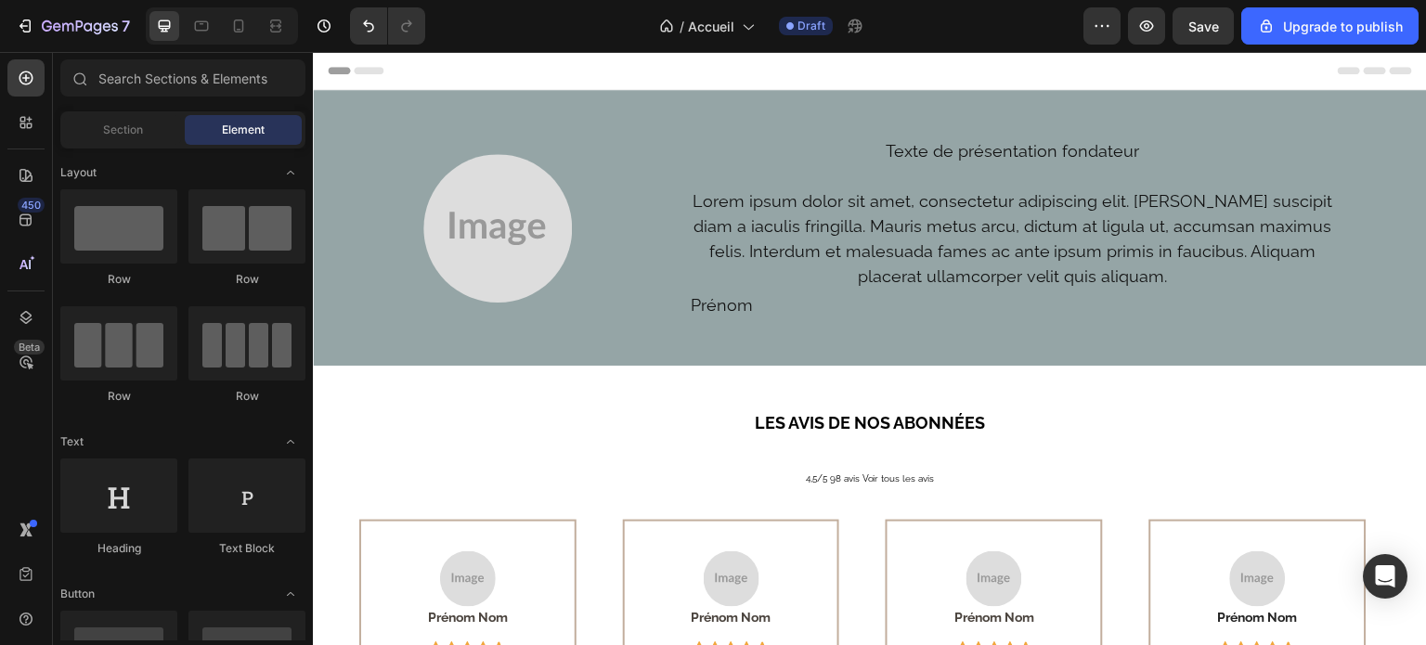
click at [378, 73] on span "Header" at bounding box center [368, 70] width 41 height 19
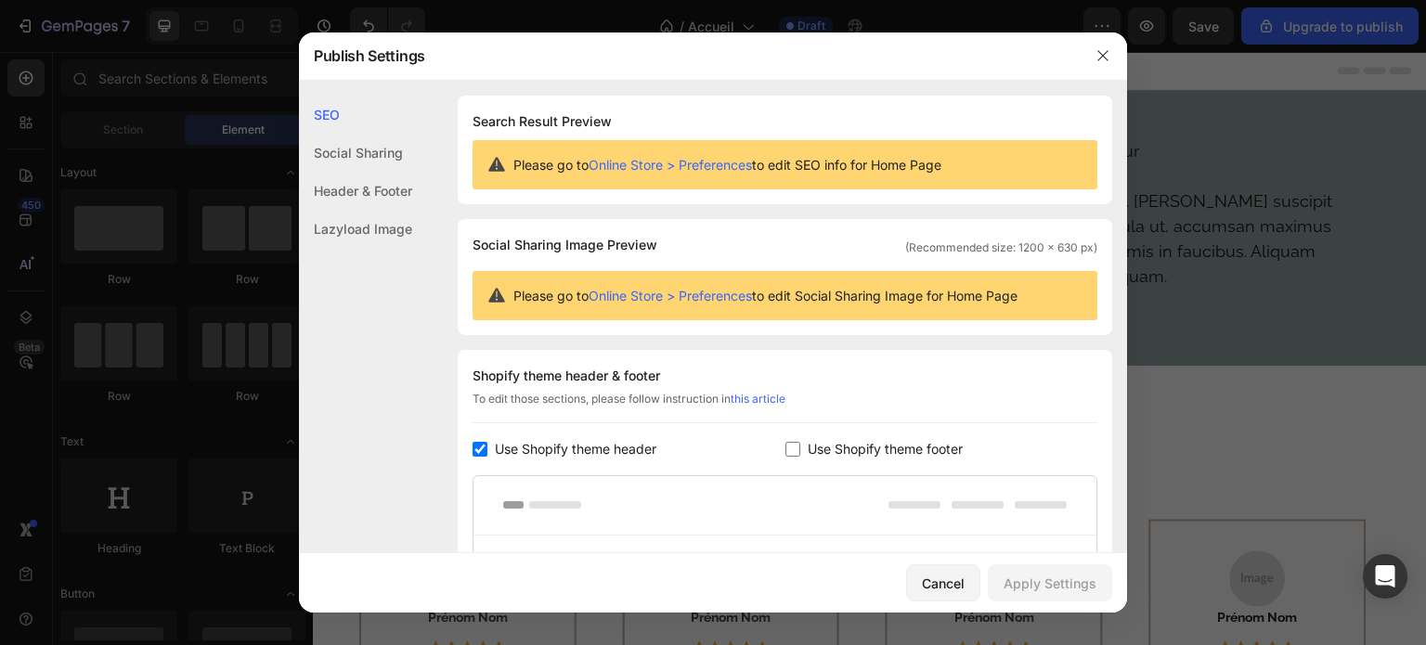
click at [368, 196] on div "Header & Footer" at bounding box center [355, 191] width 113 height 38
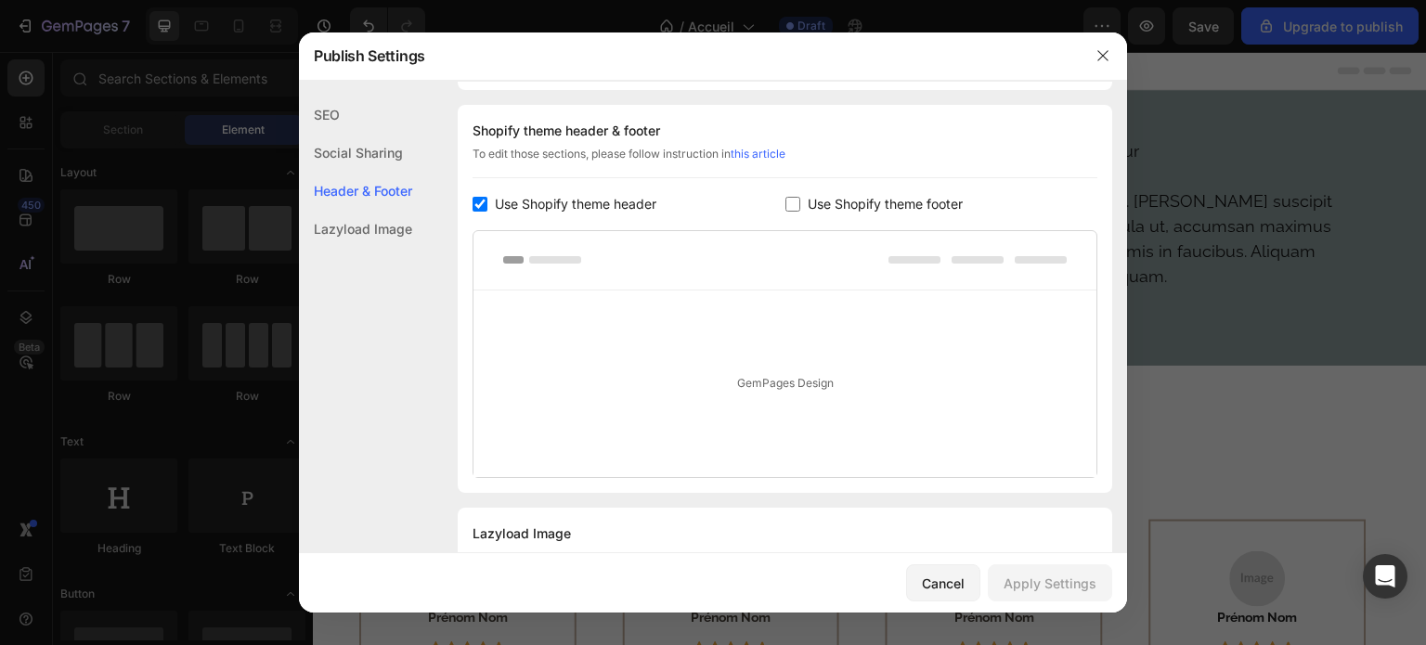
scroll to position [251, 0]
click at [780, 377] on div "GemPages Design" at bounding box center [785, 378] width 623 height 187
click at [576, 248] on div at bounding box center [785, 255] width 623 height 59
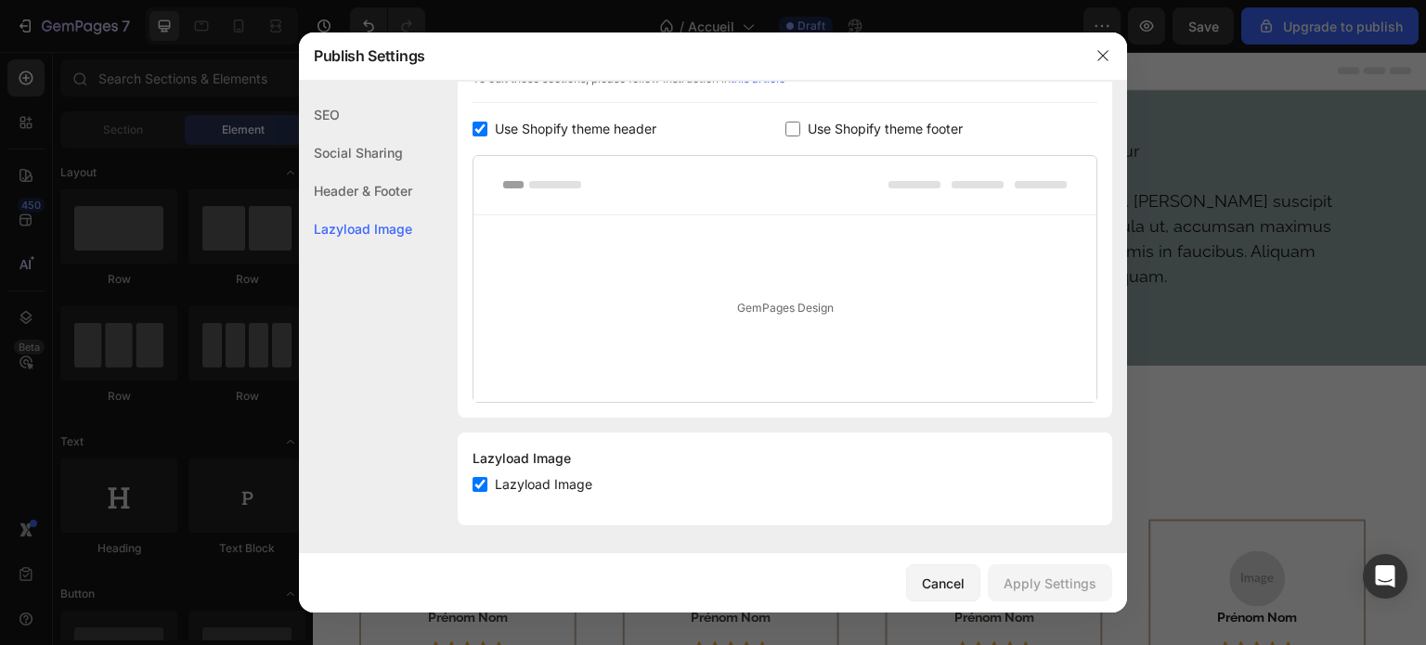
scroll to position [209, 0]
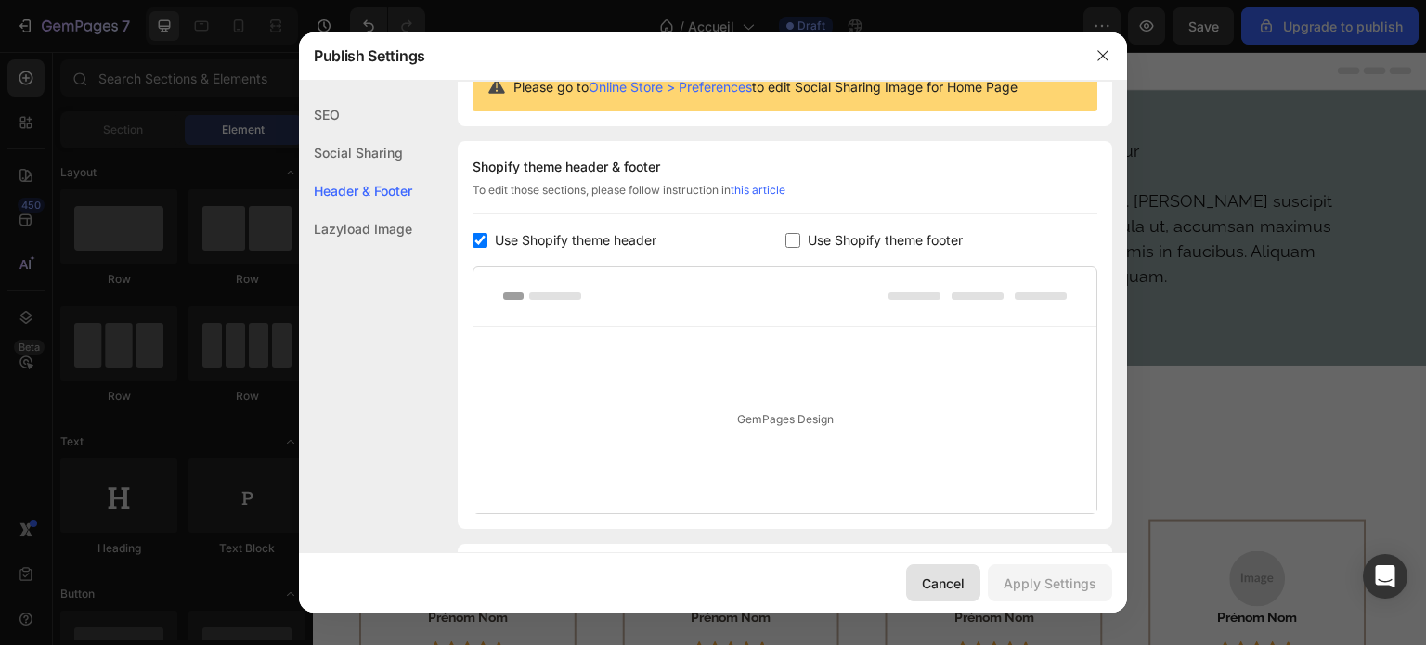
click at [965, 579] on div "Cancel" at bounding box center [943, 584] width 43 height 20
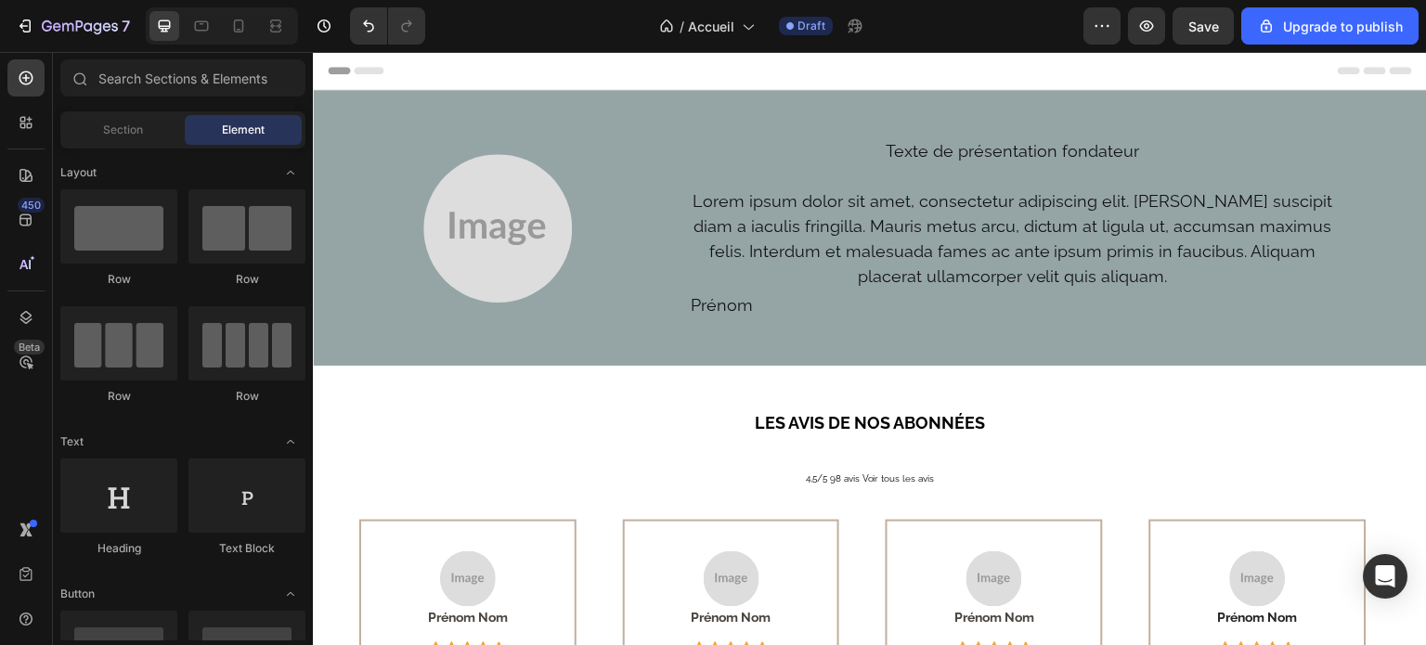
click at [716, 66] on div "Header" at bounding box center [870, 70] width 1085 height 37
